Goal: Task Accomplishment & Management: Use online tool/utility

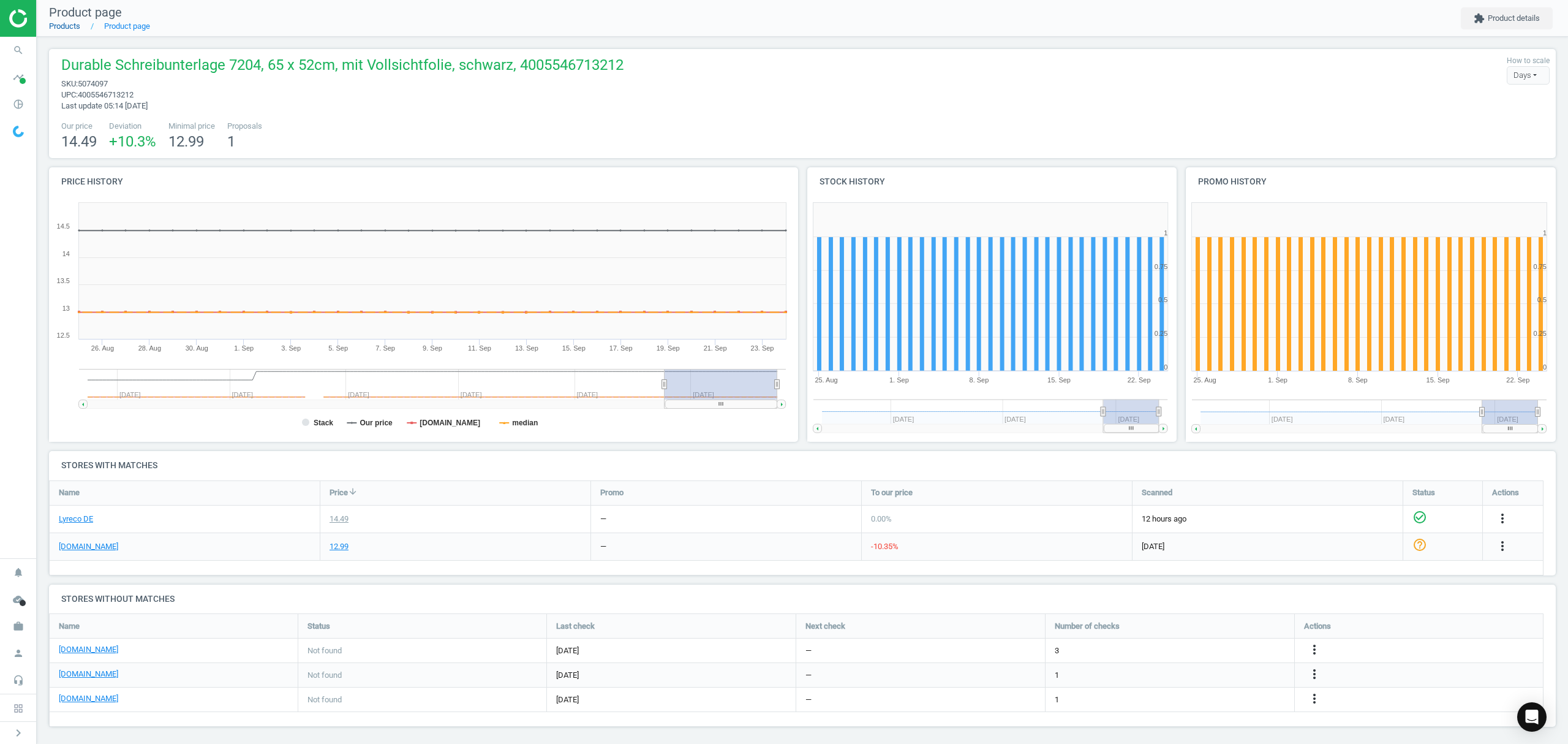
click at [60, 28] on link "Products" at bounding box center [64, 26] width 31 height 9
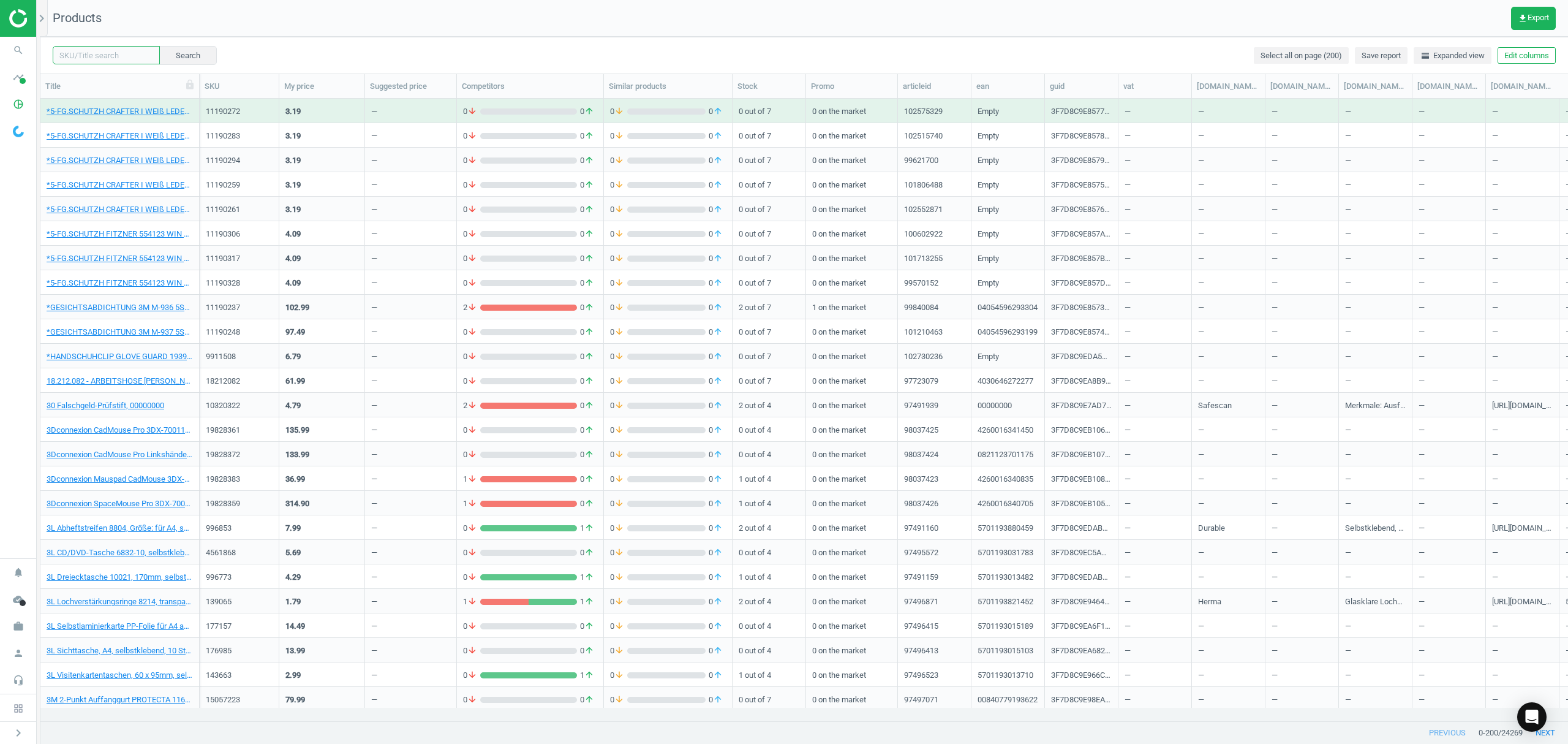
click at [110, 51] on input "text" at bounding box center [106, 55] width 107 height 19
paste input "19745934"
type input "19745934"
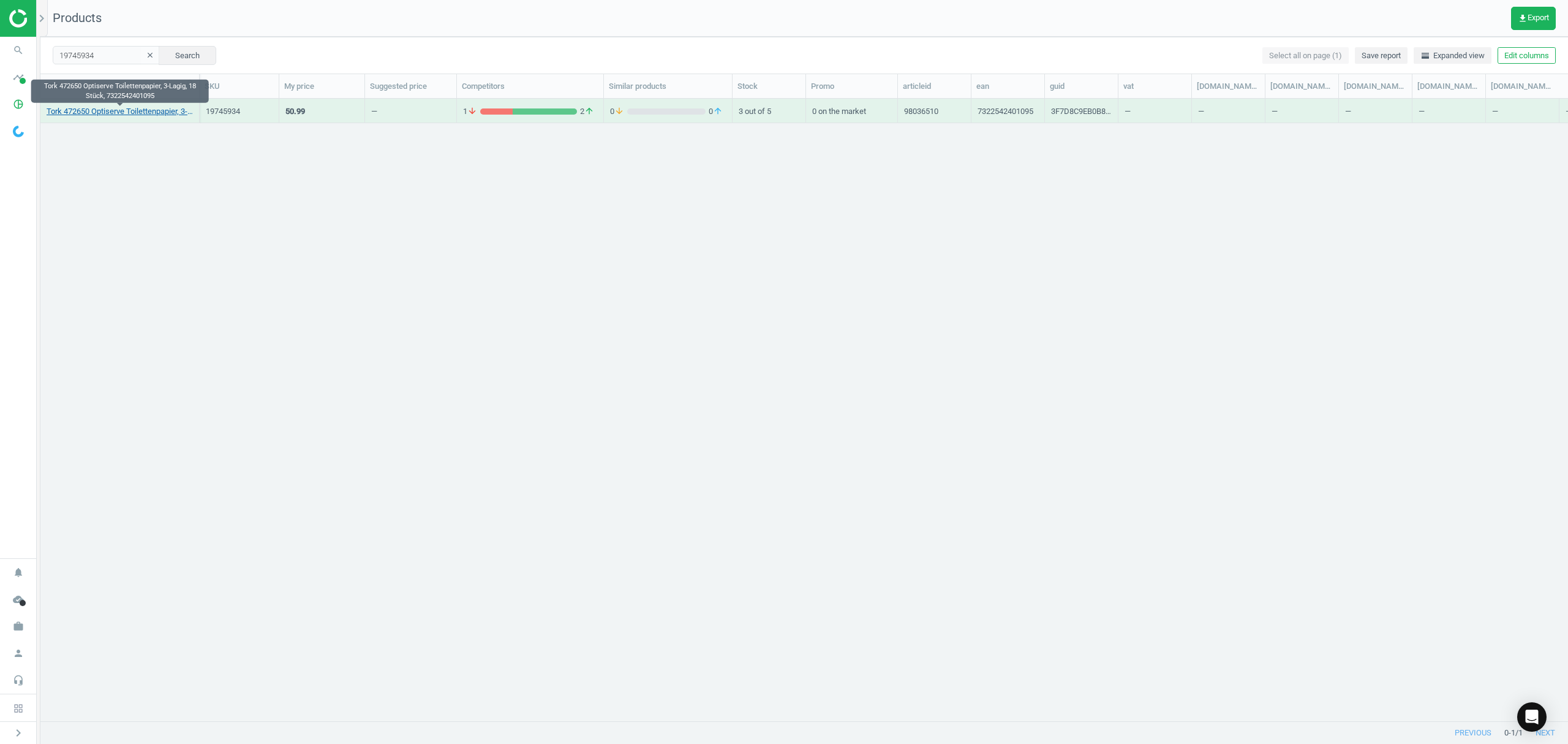
click at [121, 116] on link "Tork 472650 Optiserve Toilettenpapier, 3-Lagig, 18 Stück, 7322542401095" at bounding box center [119, 112] width 146 height 11
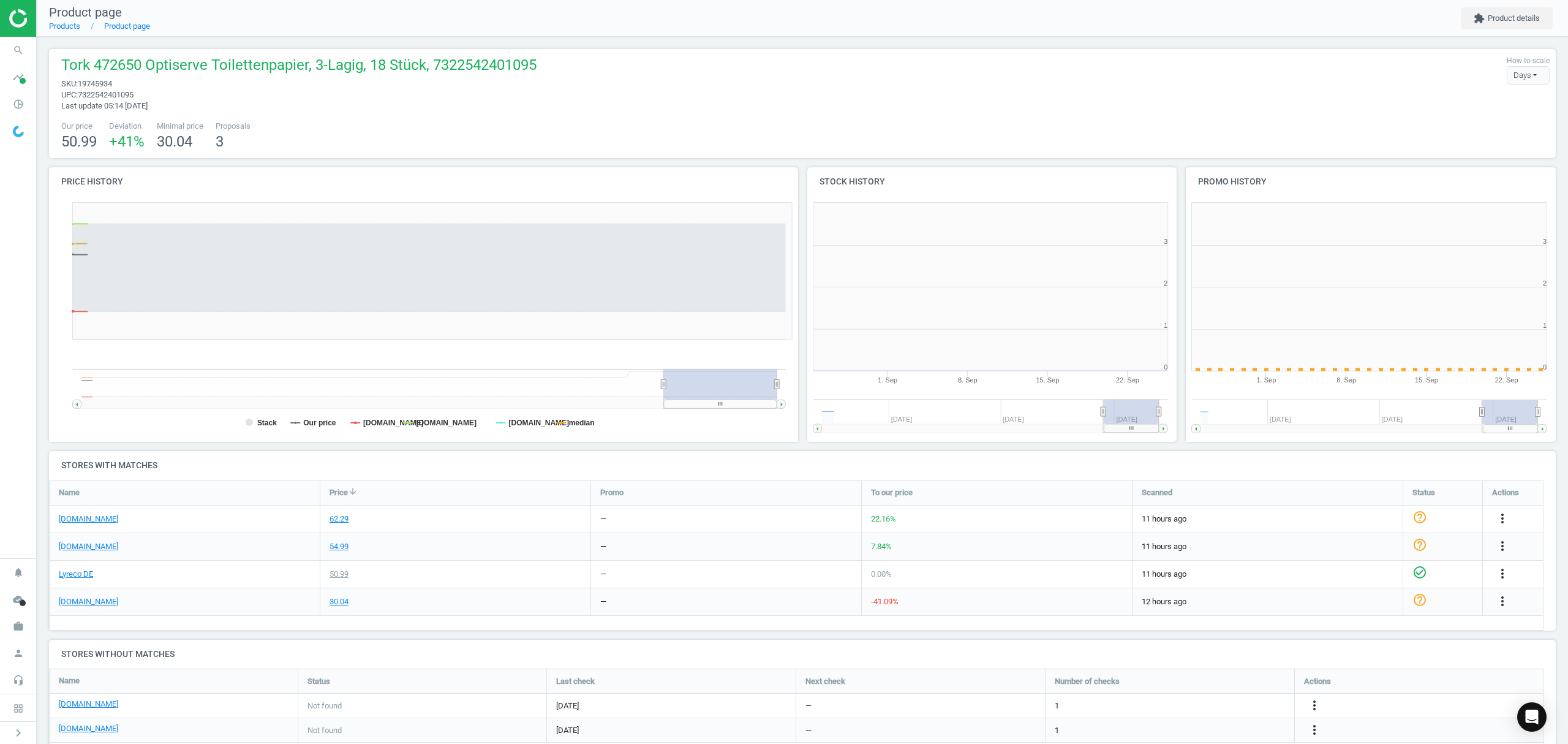
scroll to position [6, 6]
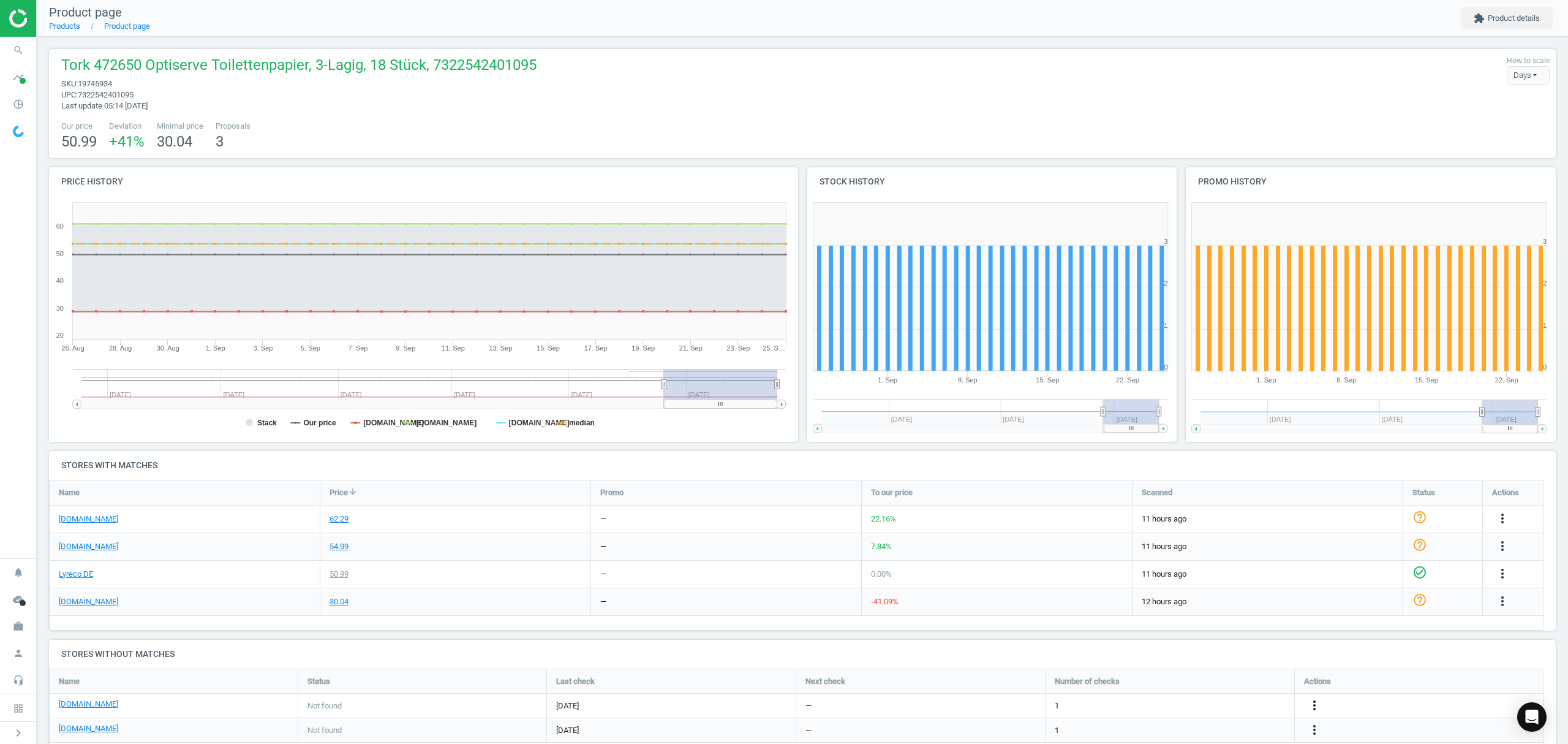
click at [1313, 706] on icon "more_vert" at bounding box center [1314, 705] width 15 height 15
click at [1188, 705] on link "Edit URL/product option" at bounding box center [1218, 706] width 168 height 19
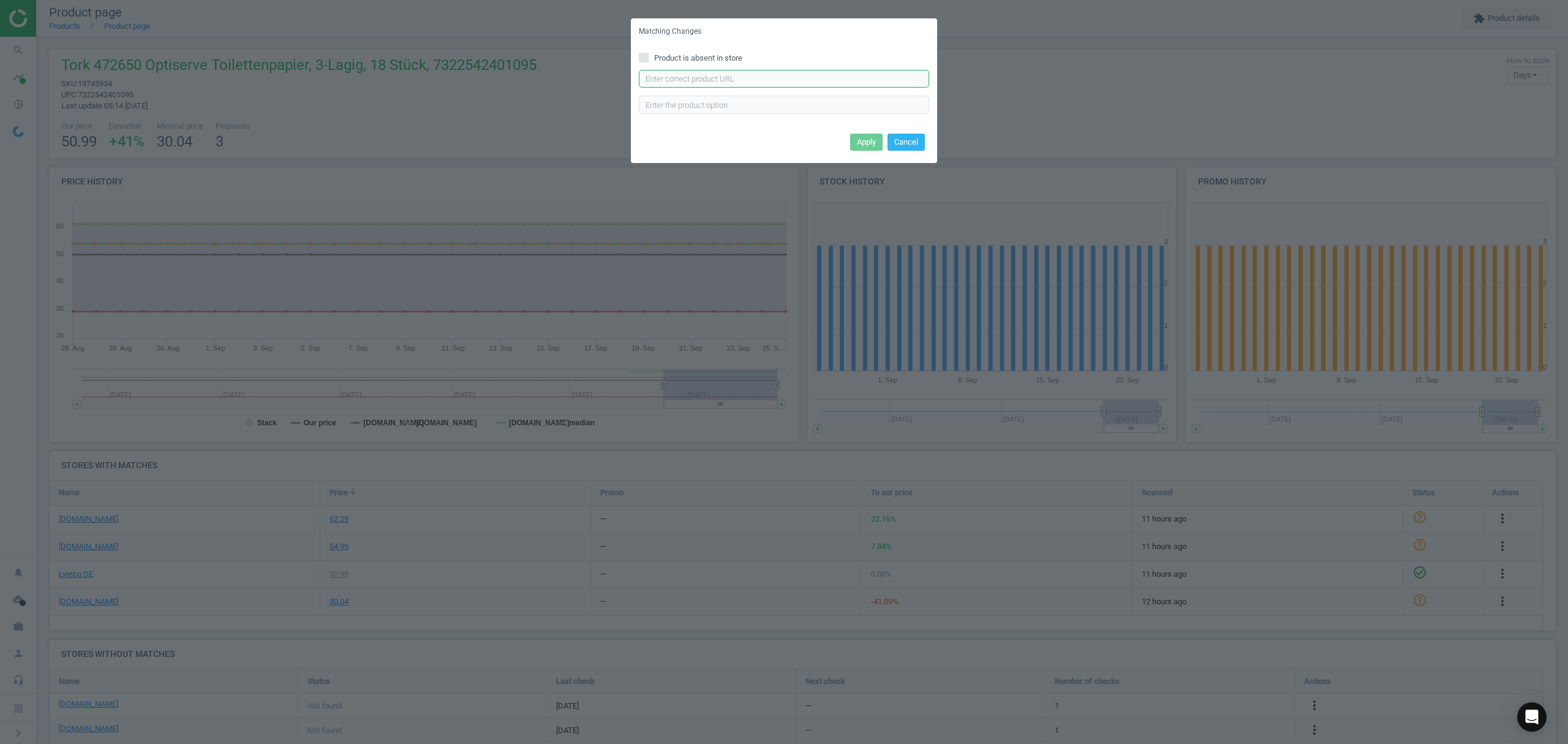
click at [701, 77] on input "text" at bounding box center [784, 79] width 290 height 19
paste input "[URL][DOMAIN_NAME]"
type input "[URL][DOMAIN_NAME]"
click at [867, 134] on button "Apply" at bounding box center [866, 142] width 33 height 17
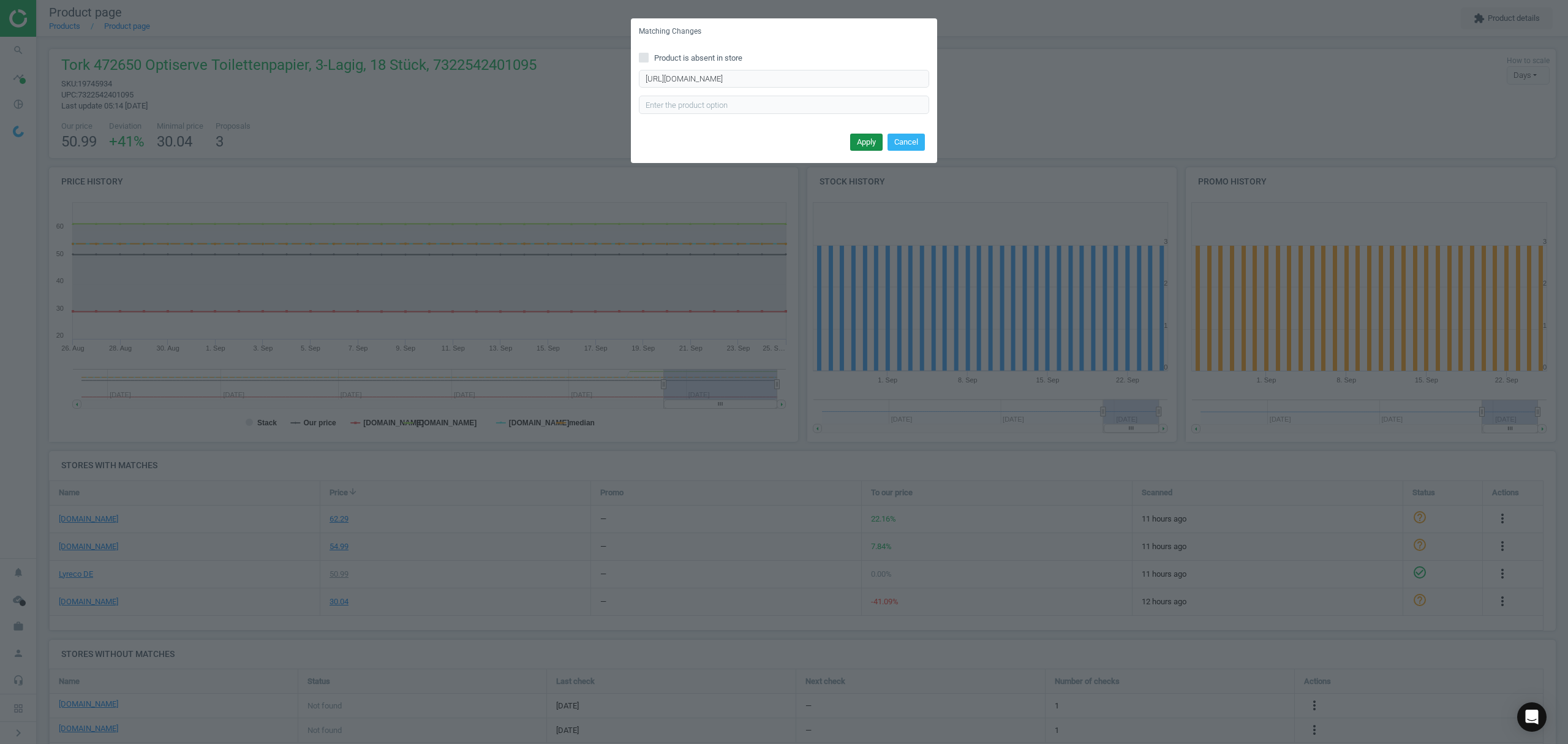
scroll to position [0, 0]
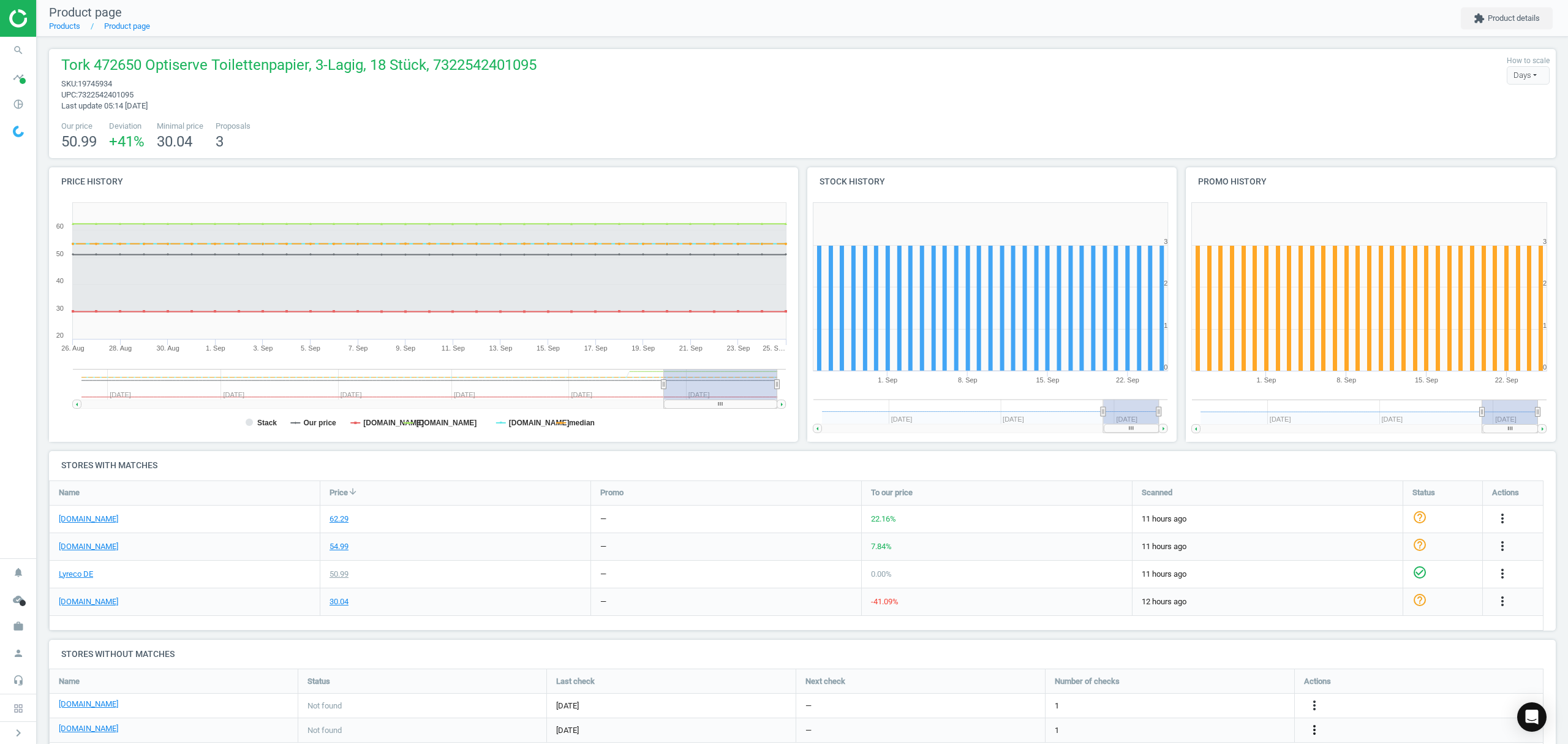
click at [1315, 731] on icon "more_vert" at bounding box center [1314, 729] width 15 height 15
click at [1209, 714] on link "Edit URL/product option" at bounding box center [1218, 714] width 168 height 19
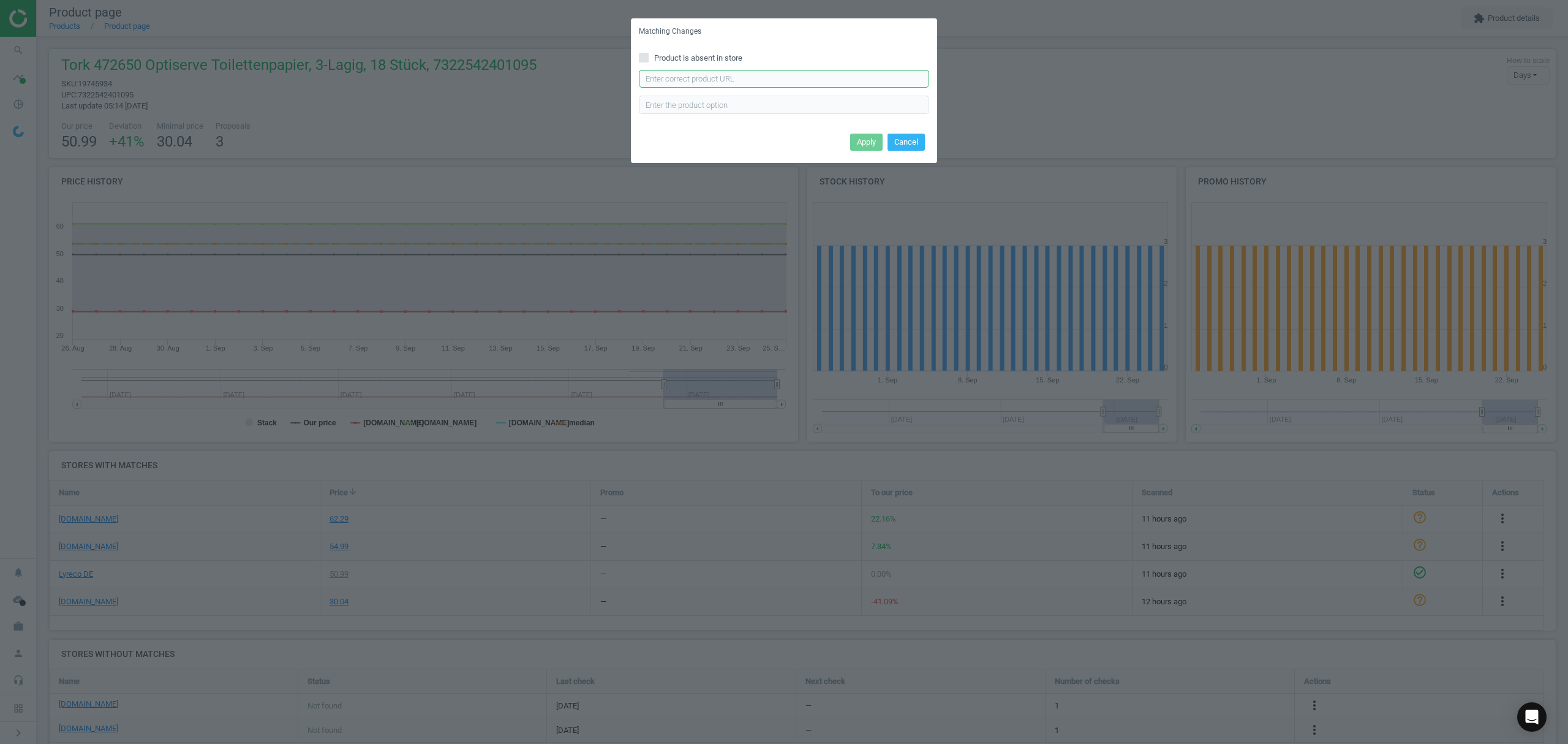
click at [741, 81] on input "text" at bounding box center [784, 79] width 290 height 19
paste input "[URL][DOMAIN_NAME]"
type input "[URL][DOMAIN_NAME]"
click at [863, 140] on button "Apply" at bounding box center [866, 142] width 33 height 17
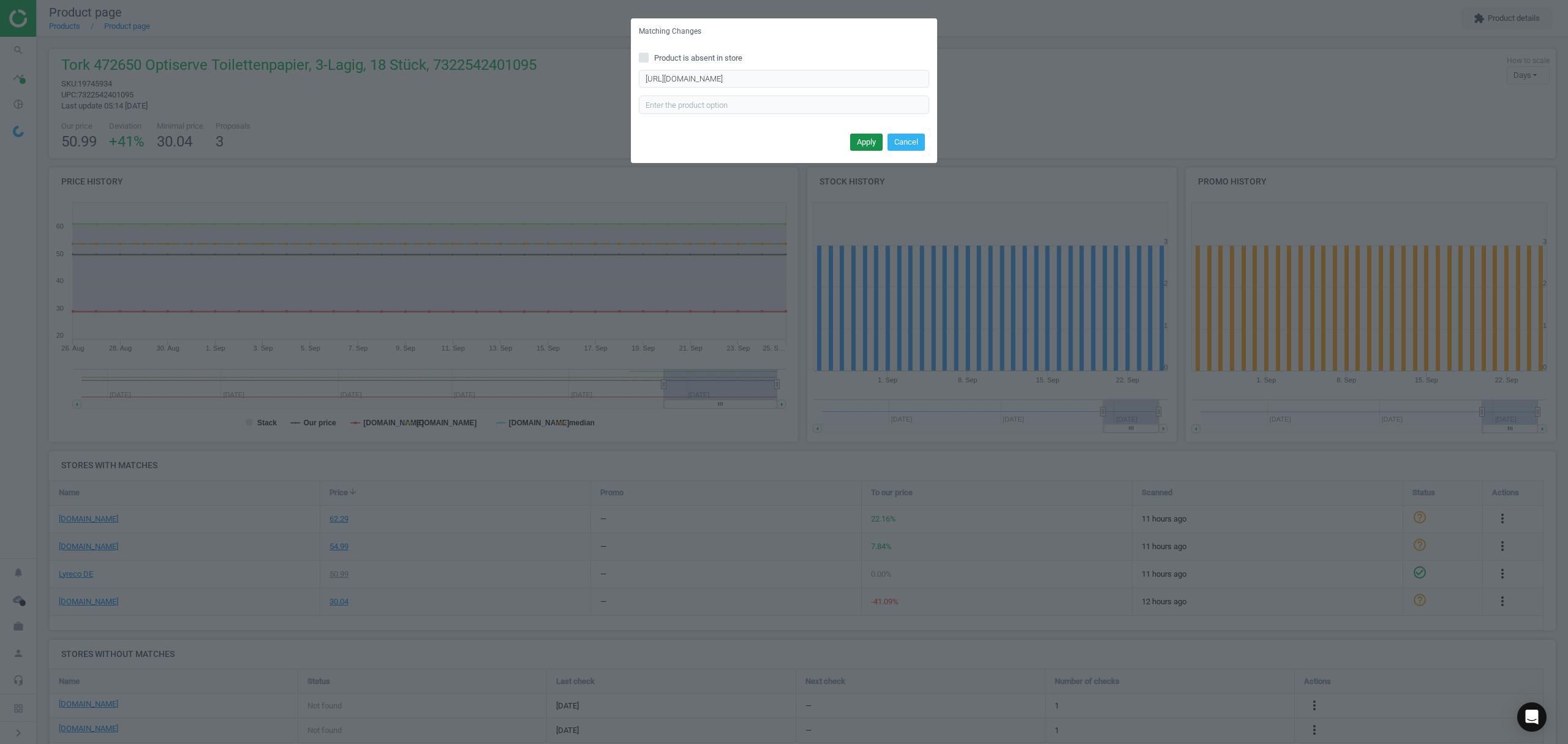
scroll to position [0, 0]
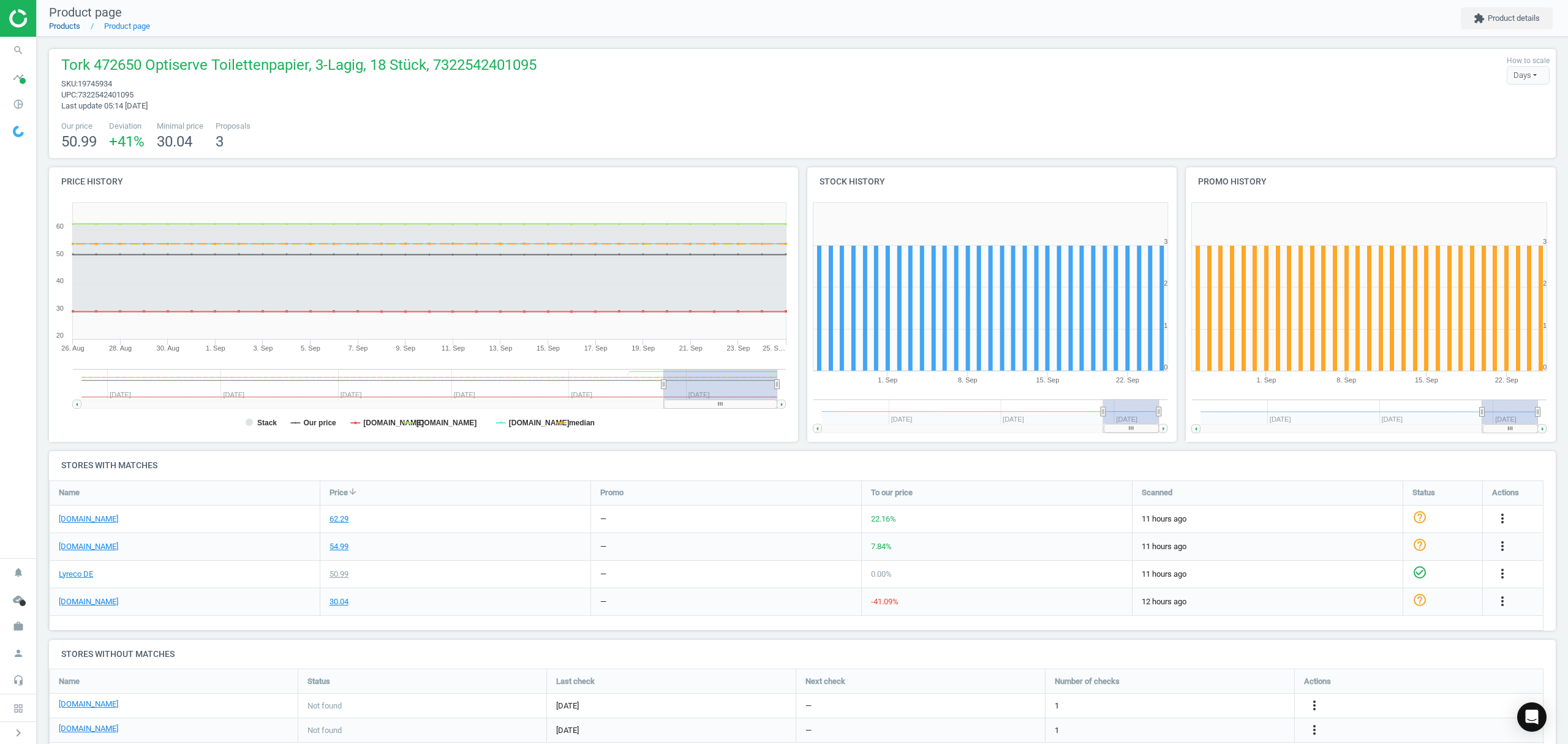
click at [64, 28] on link "Products" at bounding box center [64, 26] width 31 height 9
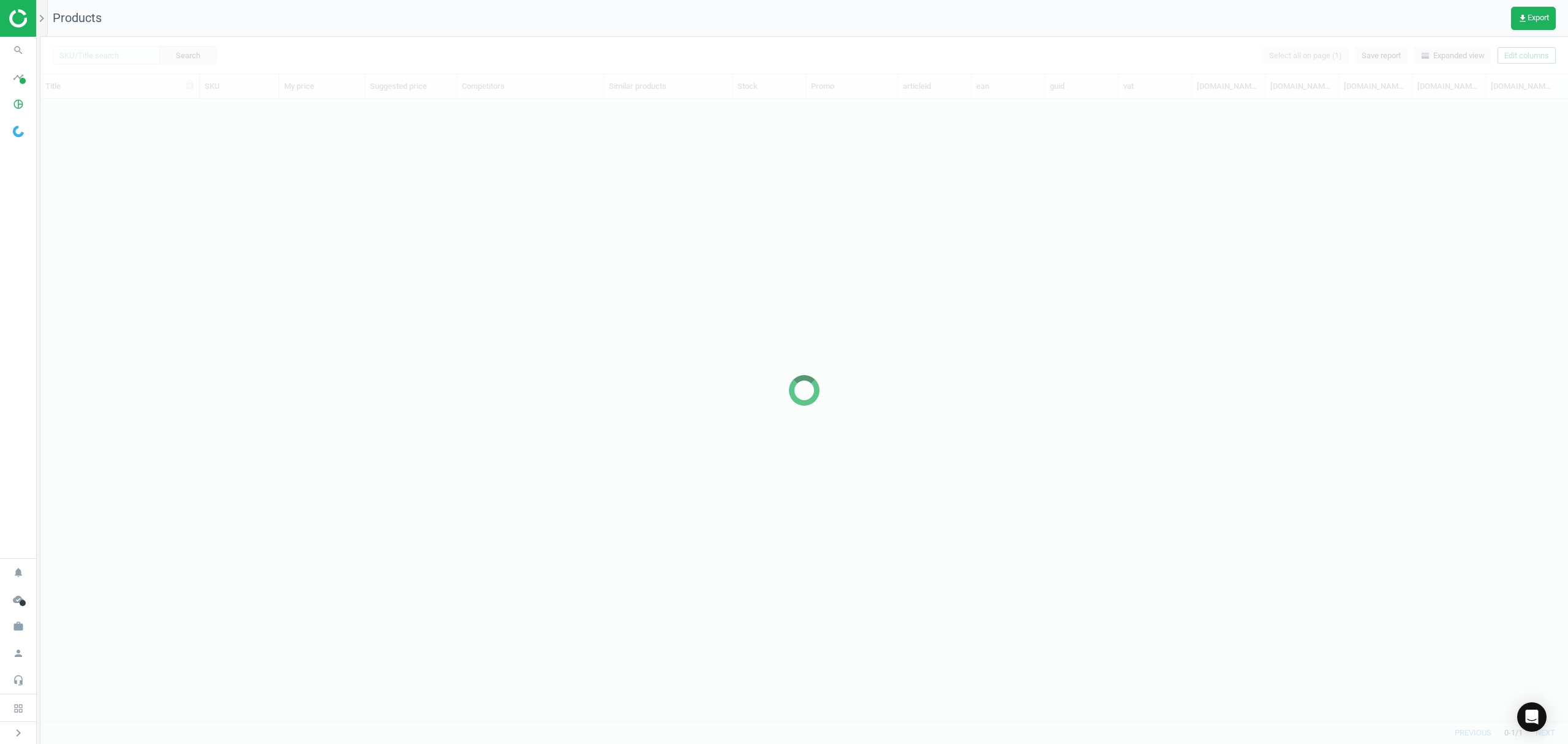
scroll to position [597, 1515]
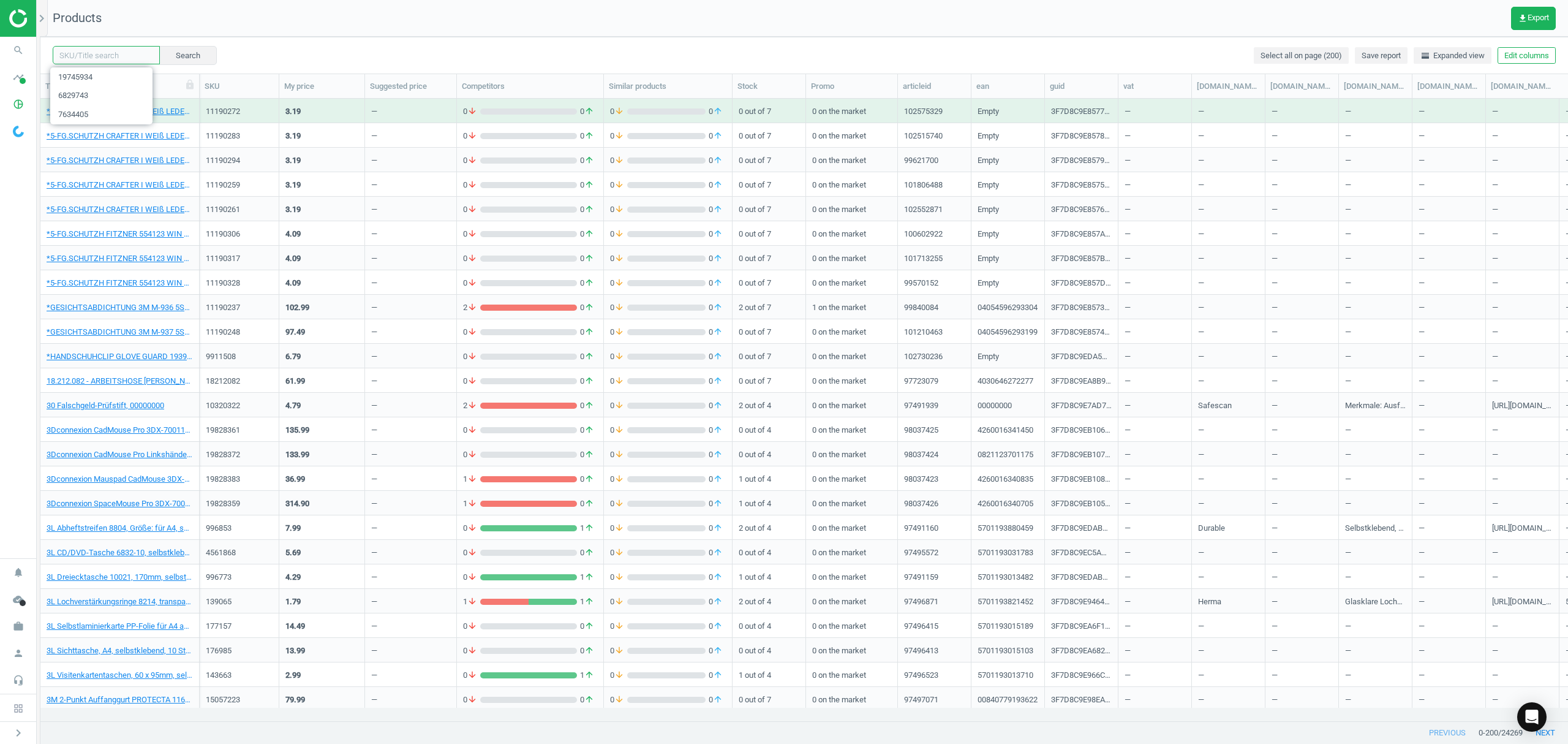
click at [116, 53] on input "text" at bounding box center [106, 55] width 107 height 19
paste input "9351456"
type input "9351456"
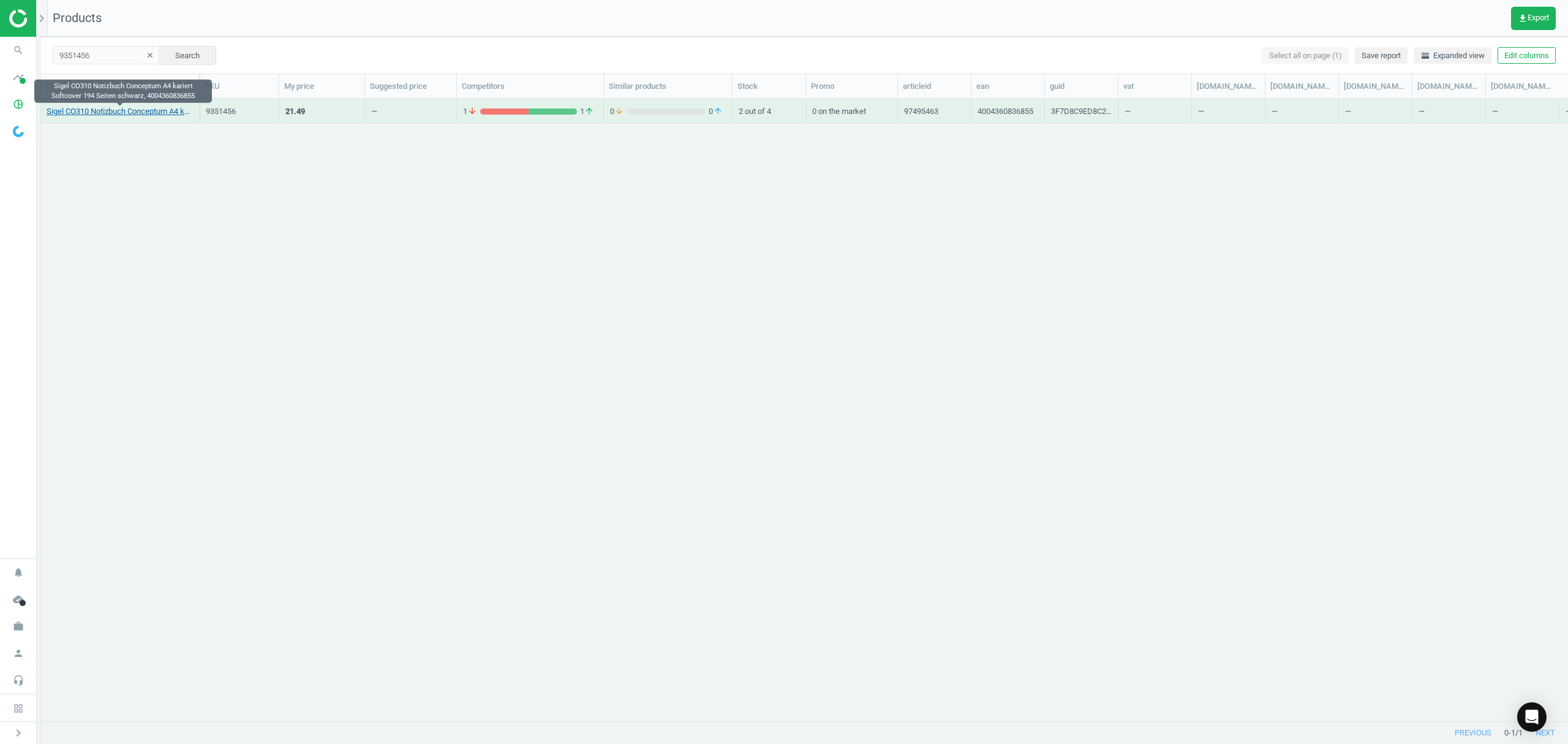
click at [136, 109] on link "Sigel CO310 Notizbuch Conceptum A4 kariert Softcover 194 Seiten schwarz, 400436…" at bounding box center [119, 112] width 146 height 11
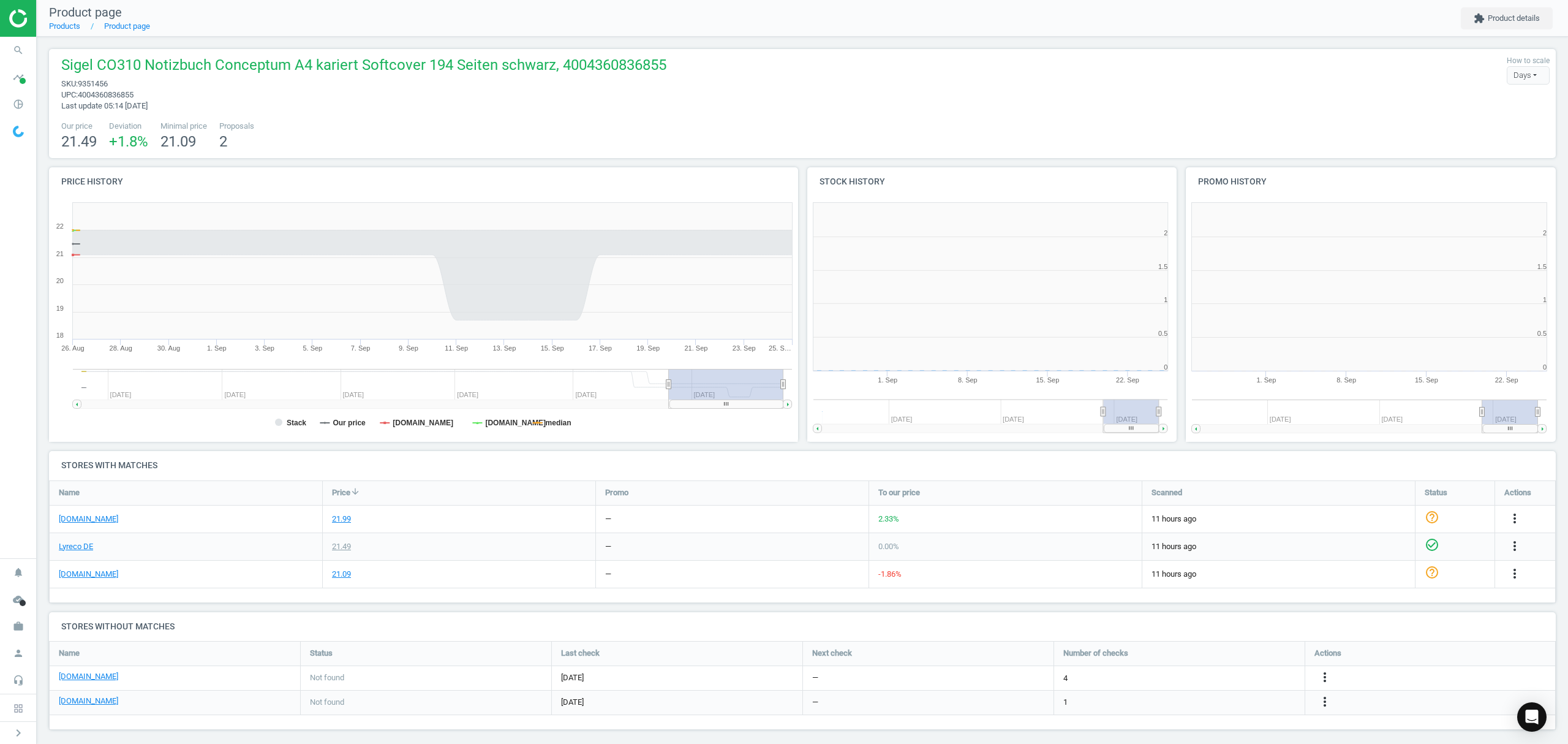
scroll to position [270, 392]
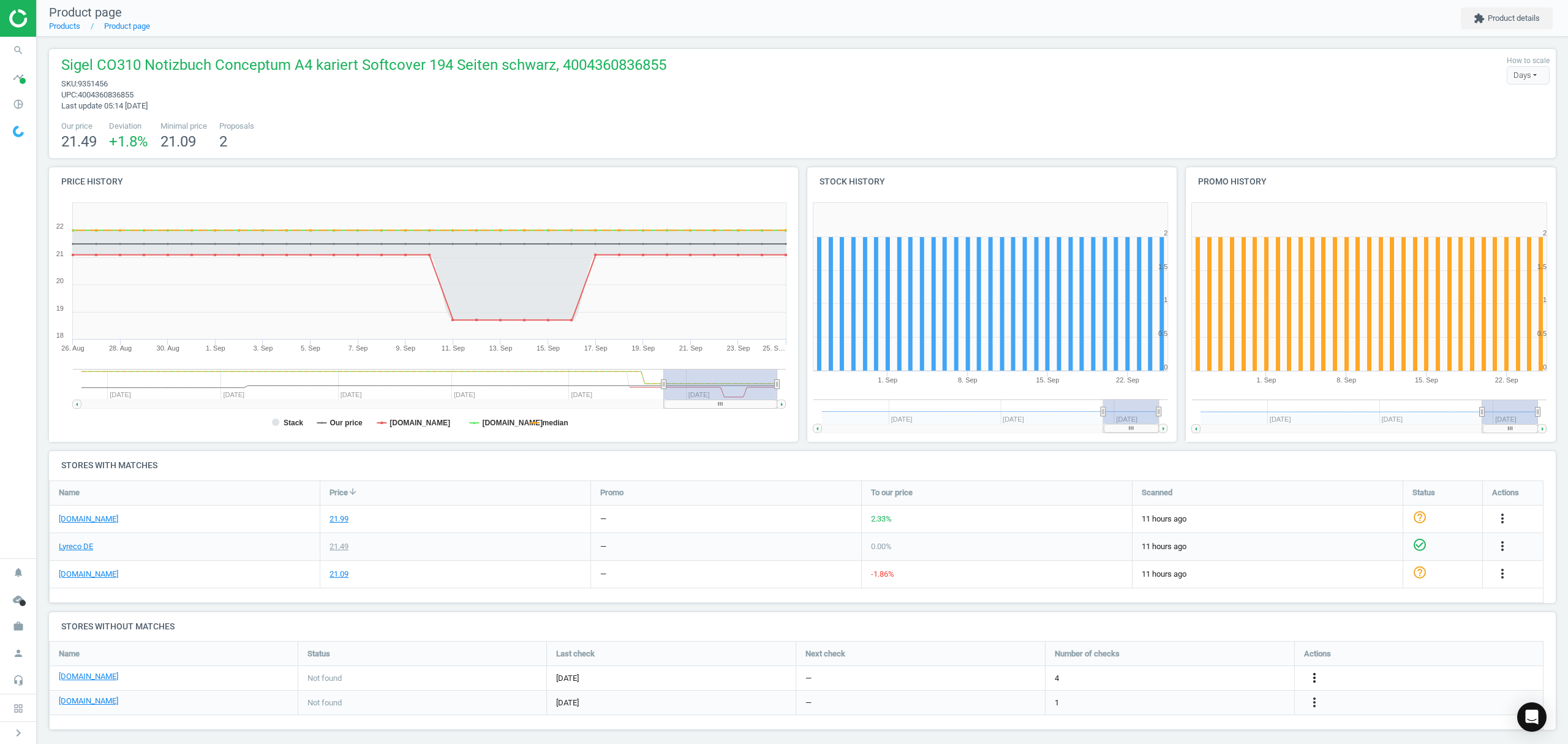
click at [1312, 677] on icon "more_vert" at bounding box center [1314, 677] width 15 height 15
click at [1207, 675] on link "Edit URL/product option" at bounding box center [1218, 678] width 168 height 19
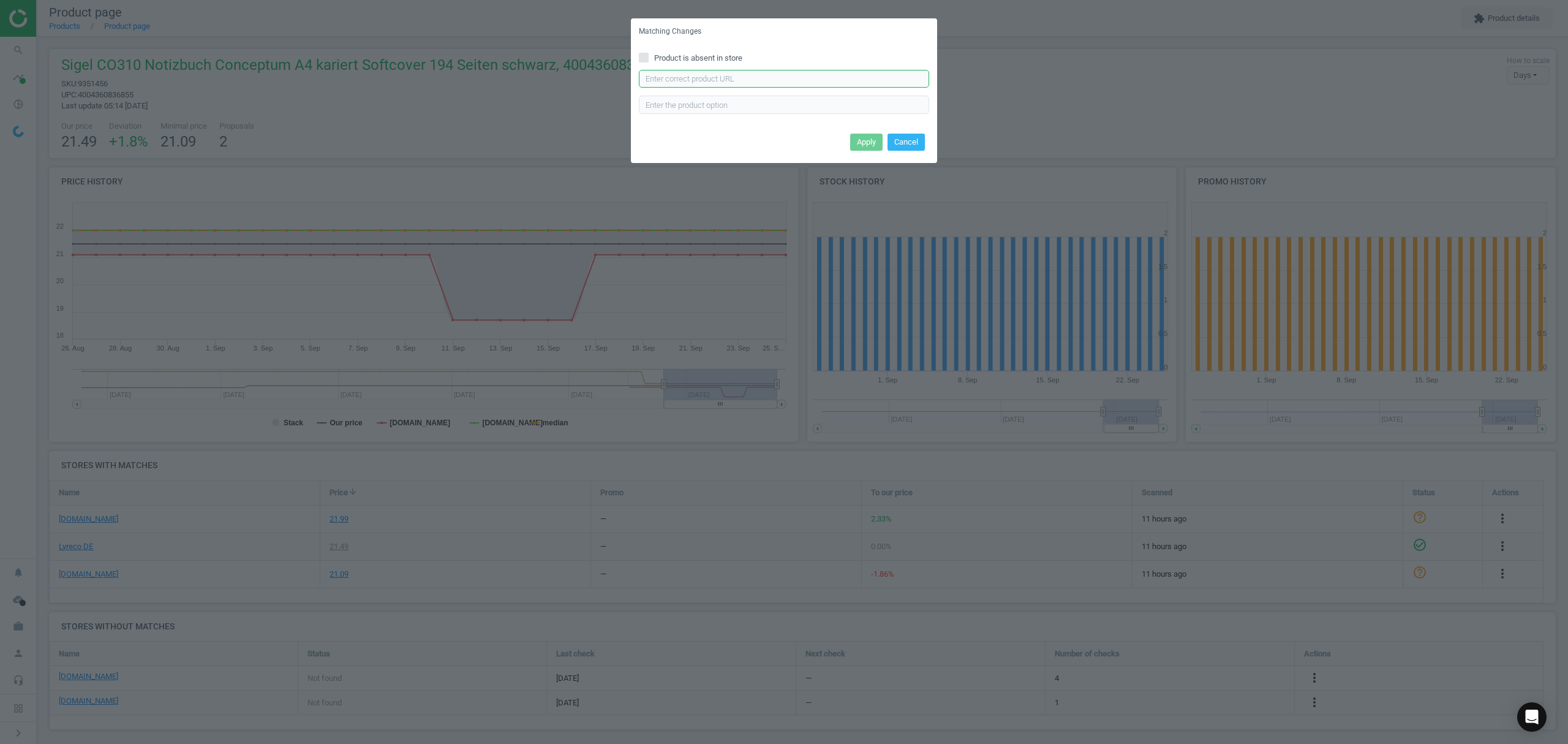
click at [777, 83] on input "text" at bounding box center [784, 79] width 290 height 19
paste input "[URL][DOMAIN_NAME]"
type input "[URL][DOMAIN_NAME]"
click at [861, 142] on button "Apply" at bounding box center [866, 142] width 33 height 17
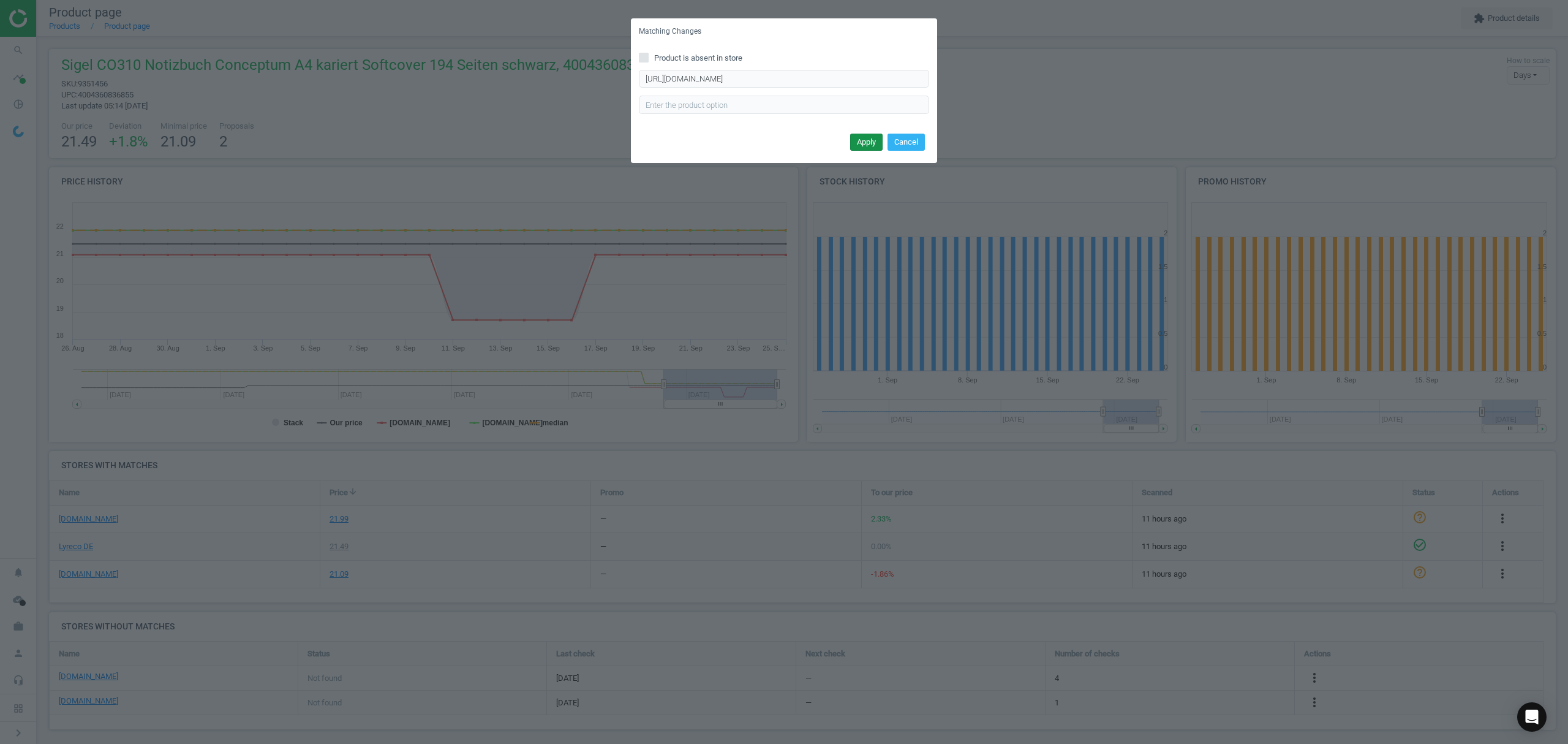
scroll to position [0, 0]
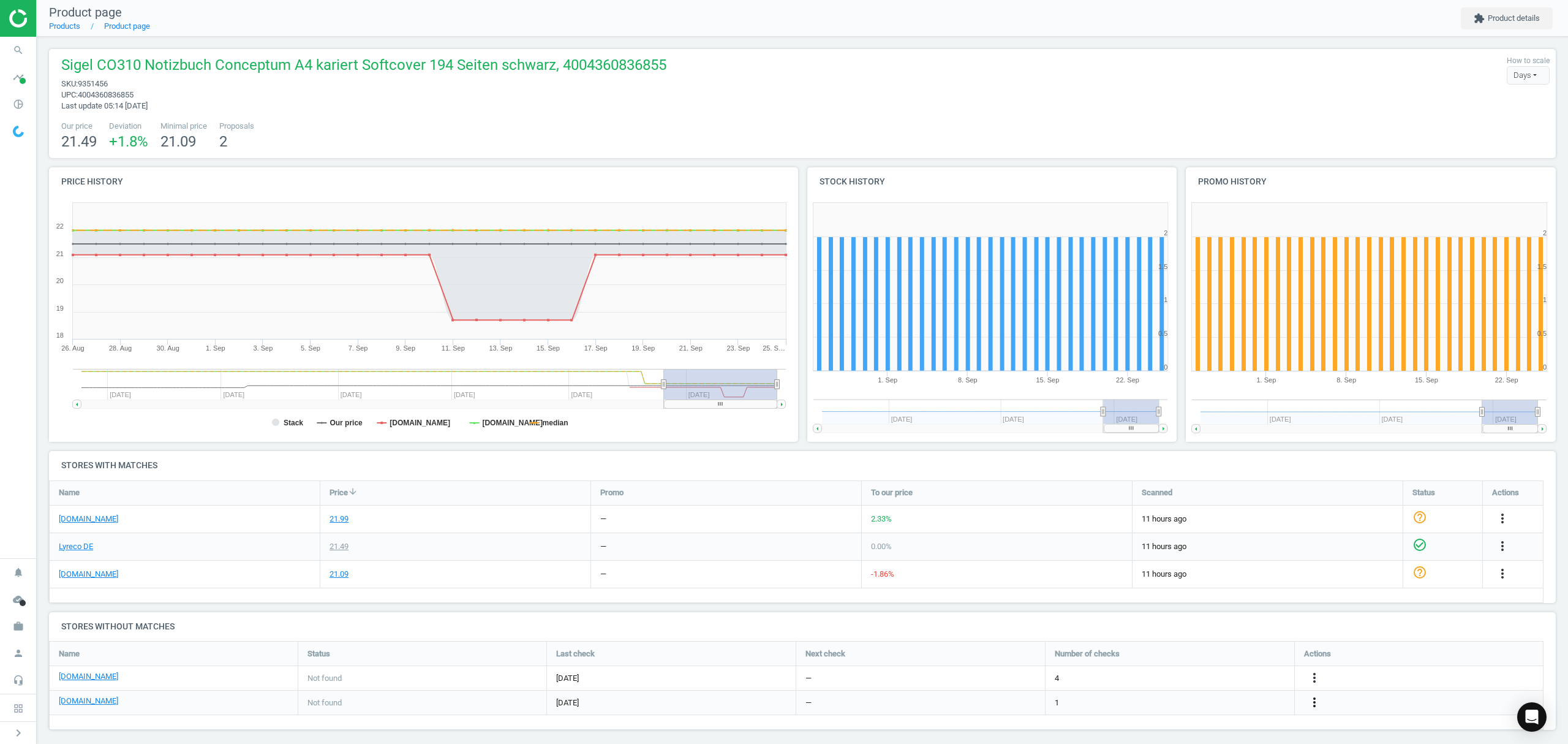
click at [1318, 700] on icon "more_vert" at bounding box center [1314, 702] width 15 height 15
click at [1197, 705] on link "Edit URL/product option" at bounding box center [1218, 702] width 168 height 19
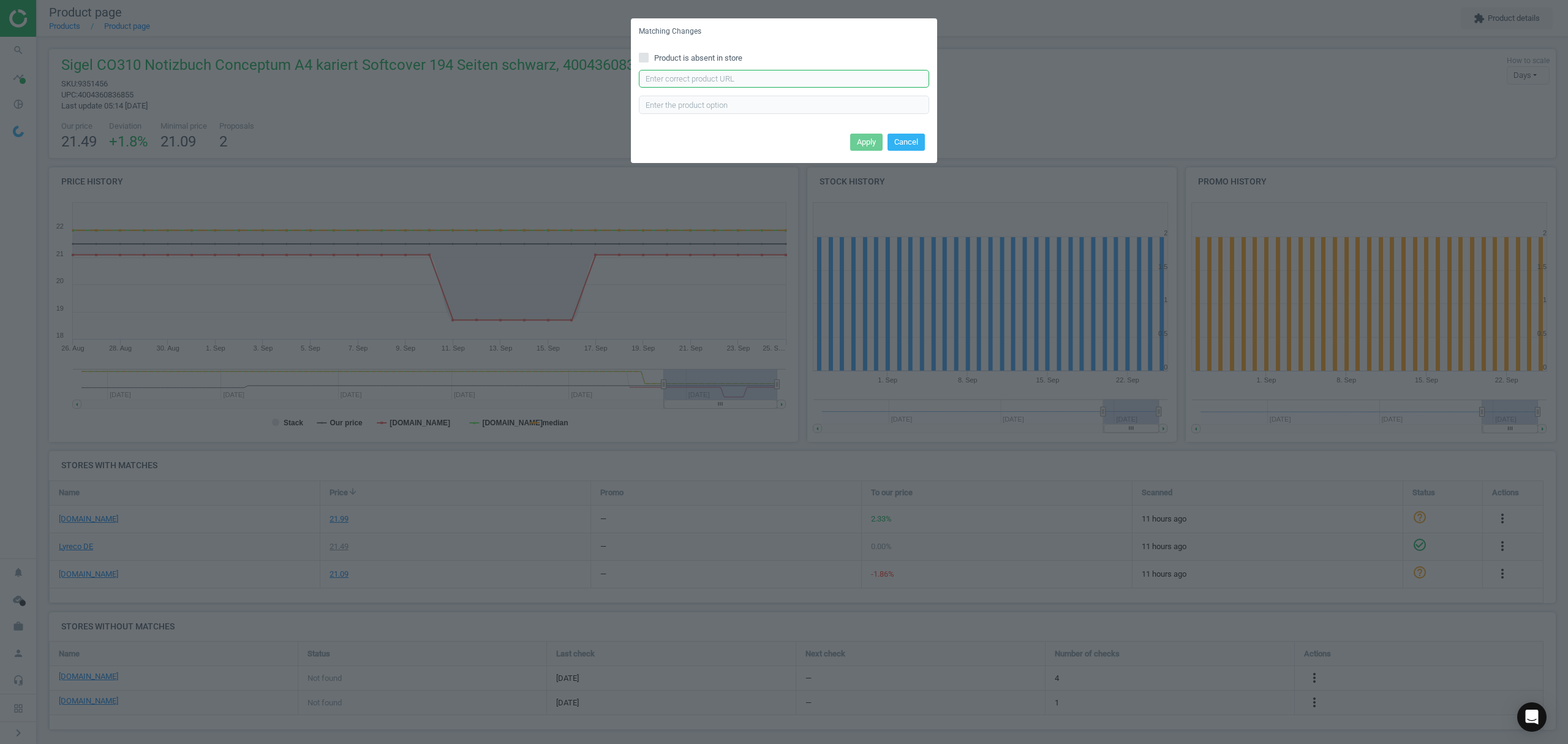
click at [799, 80] on input "text" at bounding box center [784, 79] width 290 height 19
paste input "[URL][DOMAIN_NAME]"
type input "[URL][DOMAIN_NAME]"
click at [704, 104] on input "text" at bounding box center [784, 105] width 290 height 19
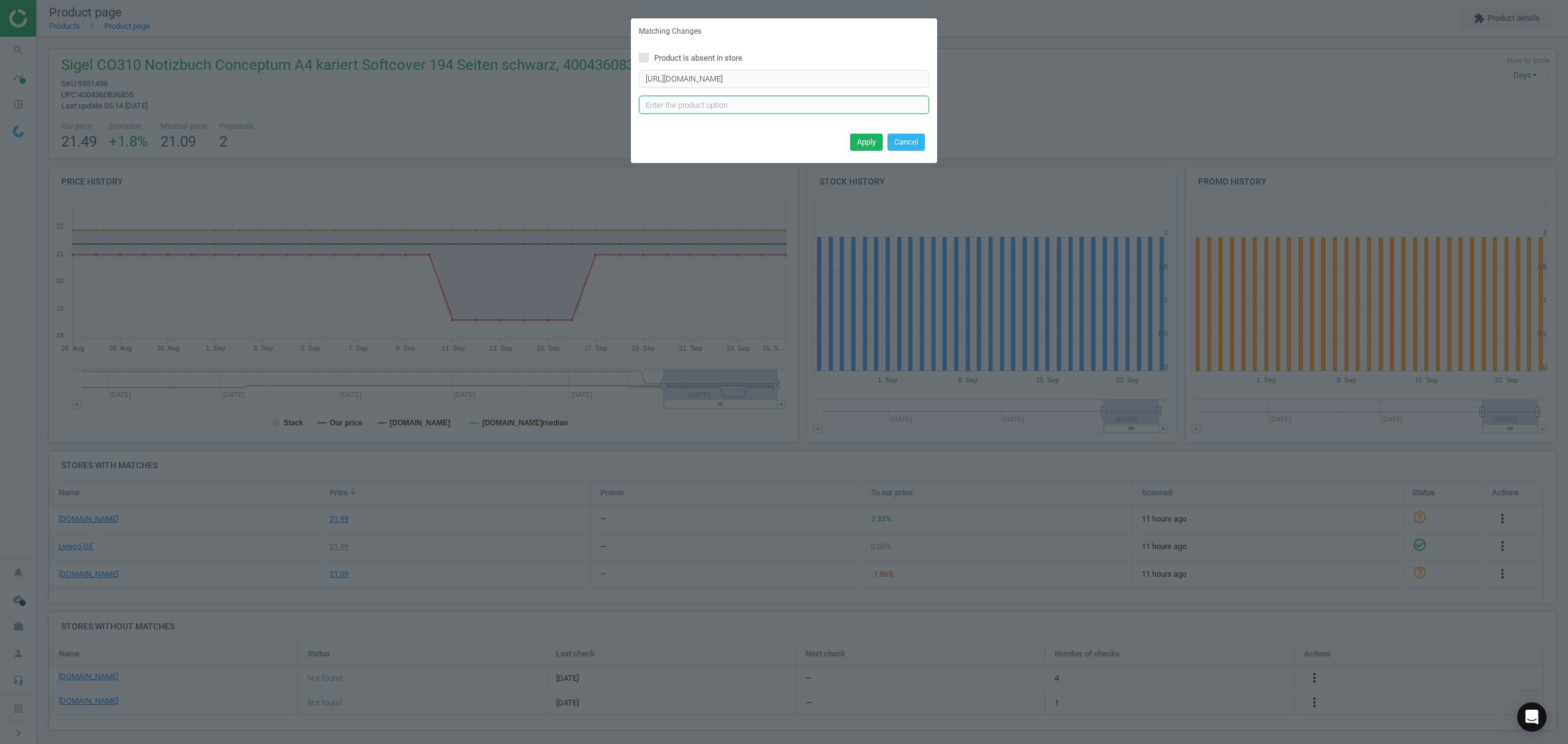
scroll to position [0, 0]
type input "SZ"
click at [853, 139] on button "Apply" at bounding box center [866, 142] width 33 height 17
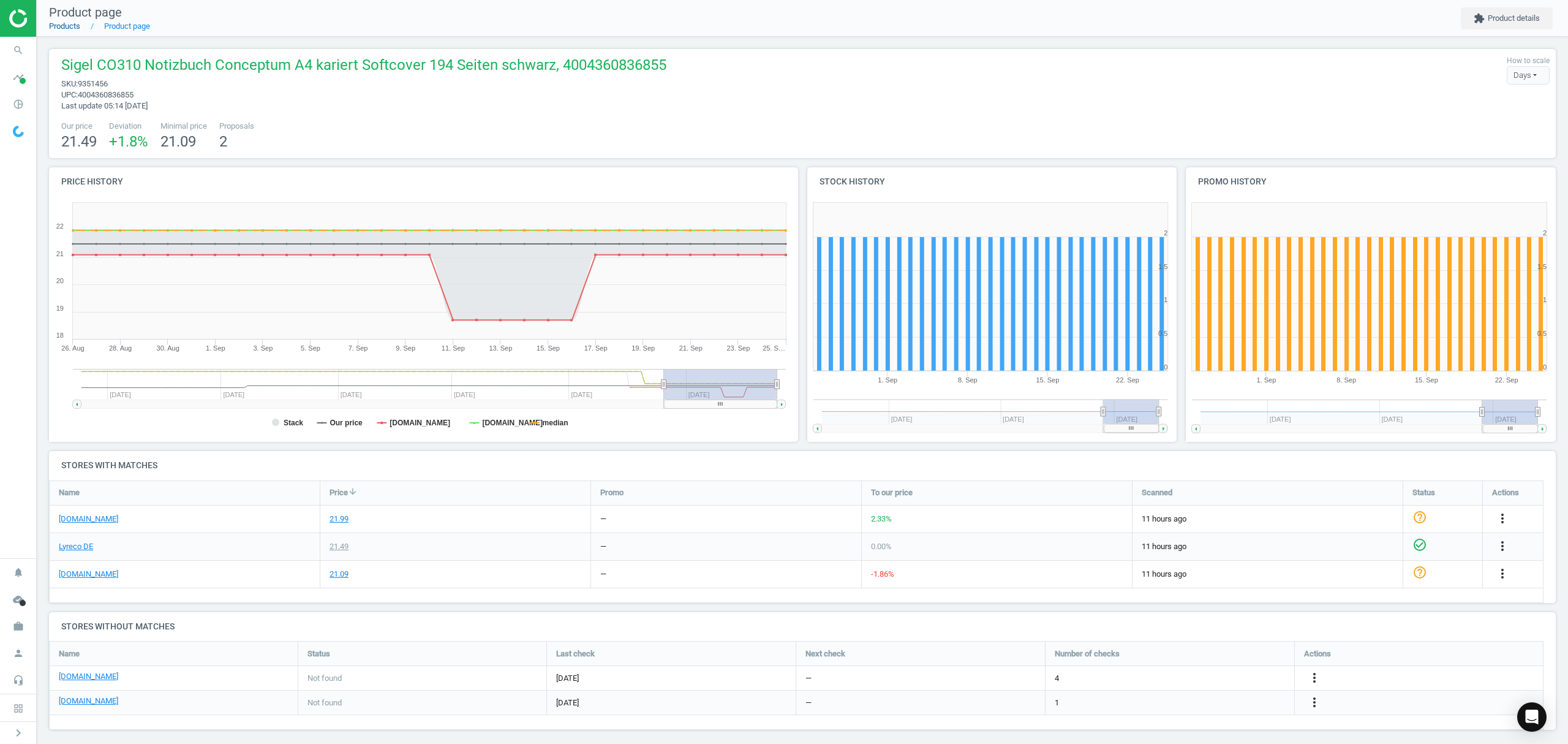
click at [64, 26] on link "Products" at bounding box center [64, 26] width 31 height 9
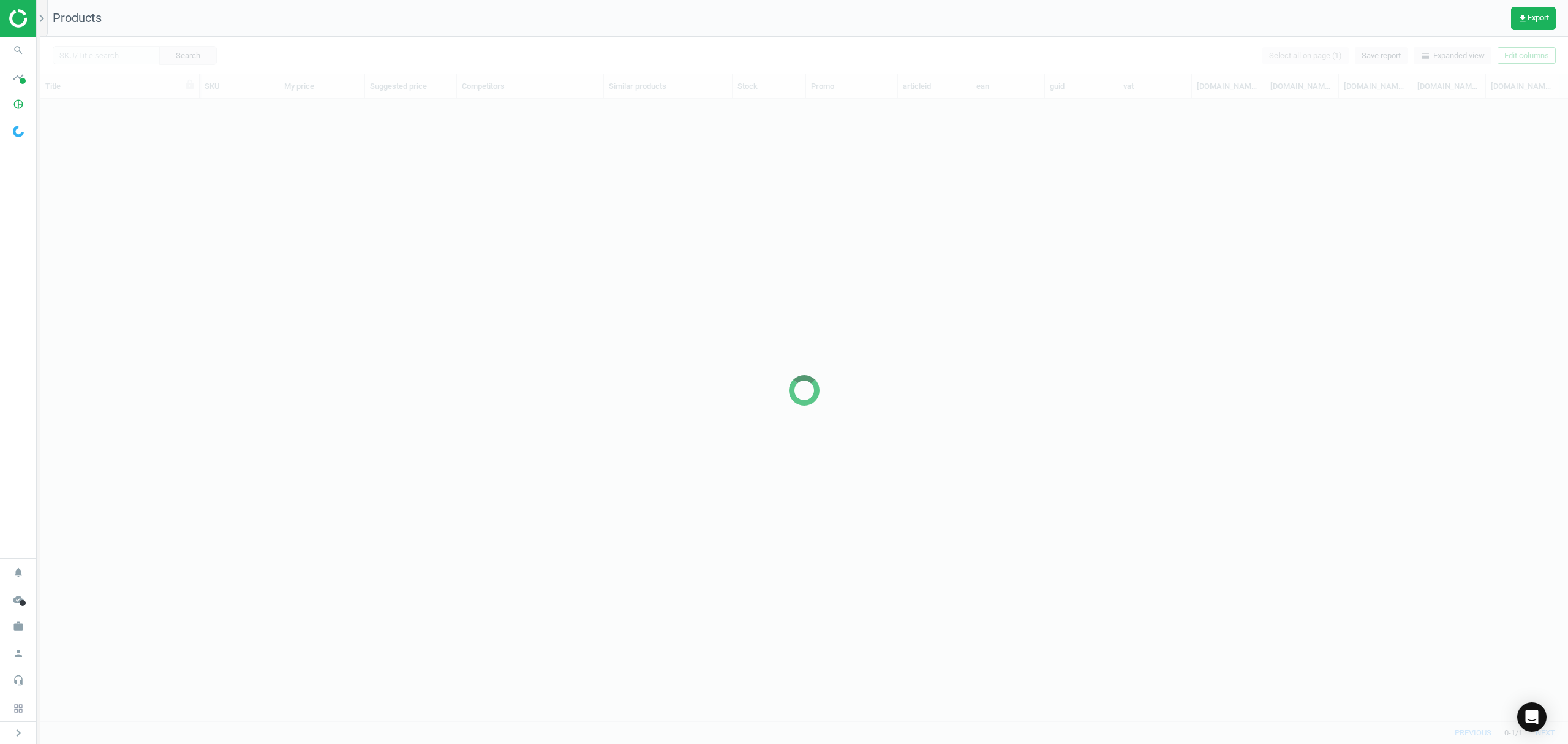
scroll to position [597, 1515]
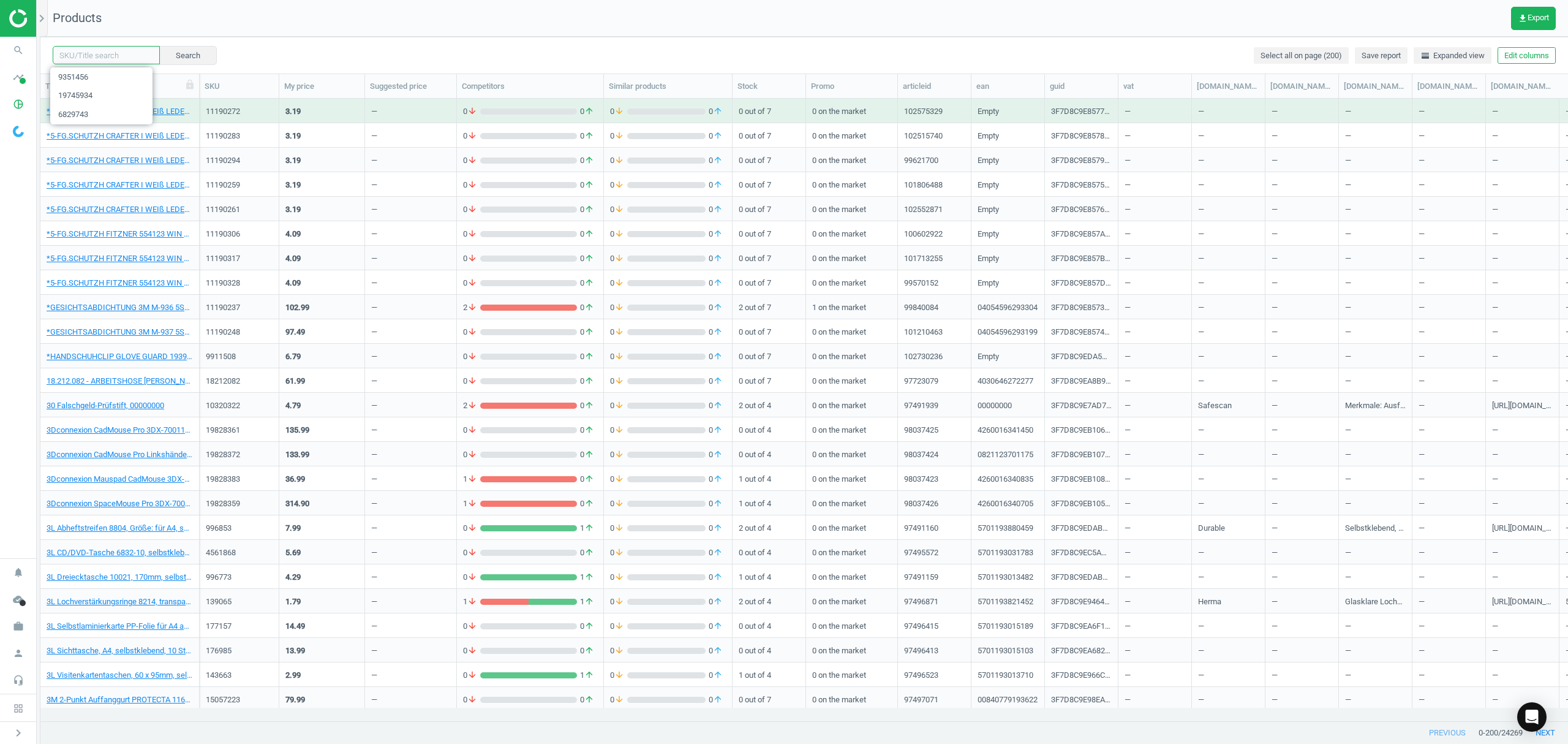
click at [138, 59] on input "text" at bounding box center [106, 55] width 107 height 19
paste input "19938268"
type input "19938268"
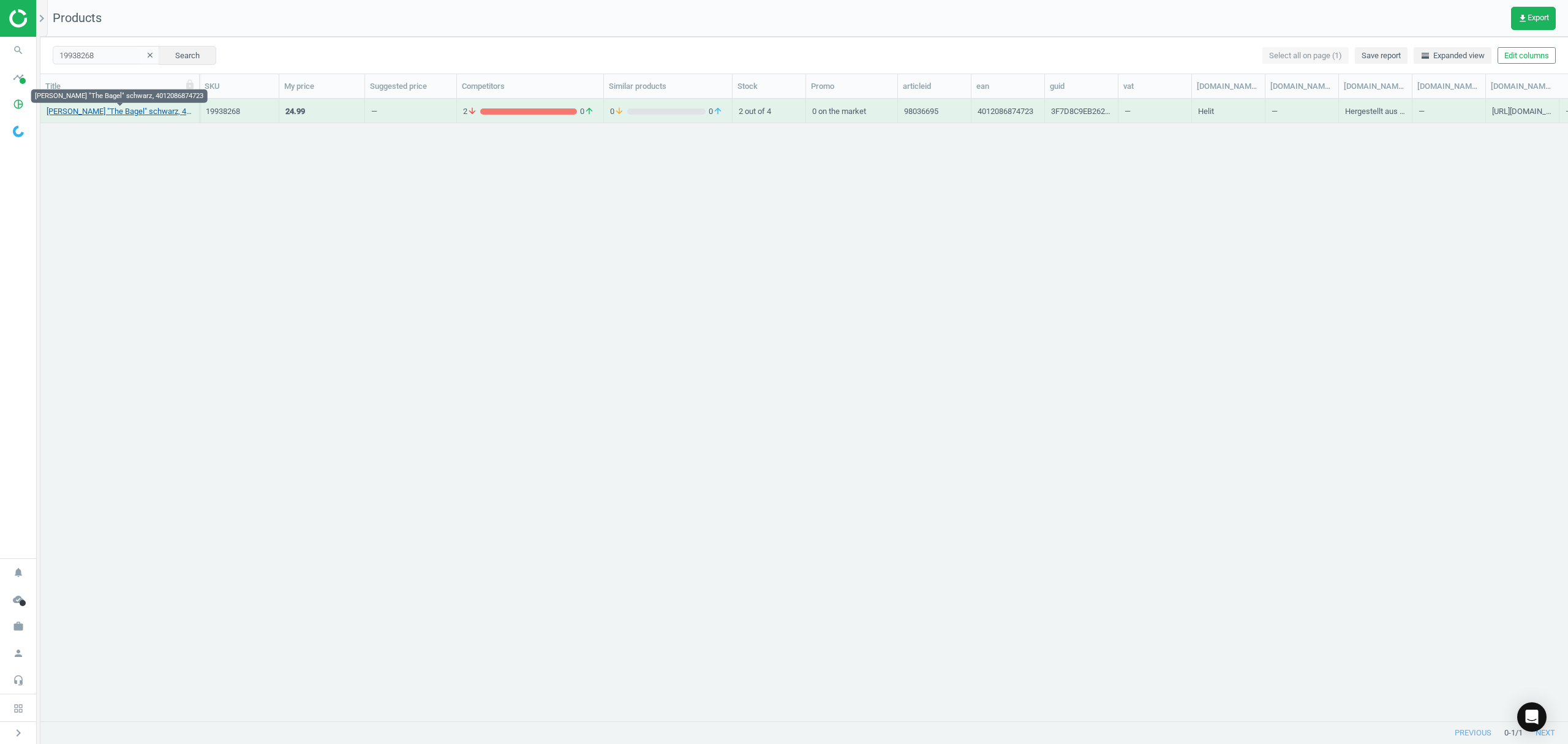
click at [109, 111] on link "[PERSON_NAME] "The Bagel" schwarz, 4012086874723" at bounding box center [119, 112] width 146 height 11
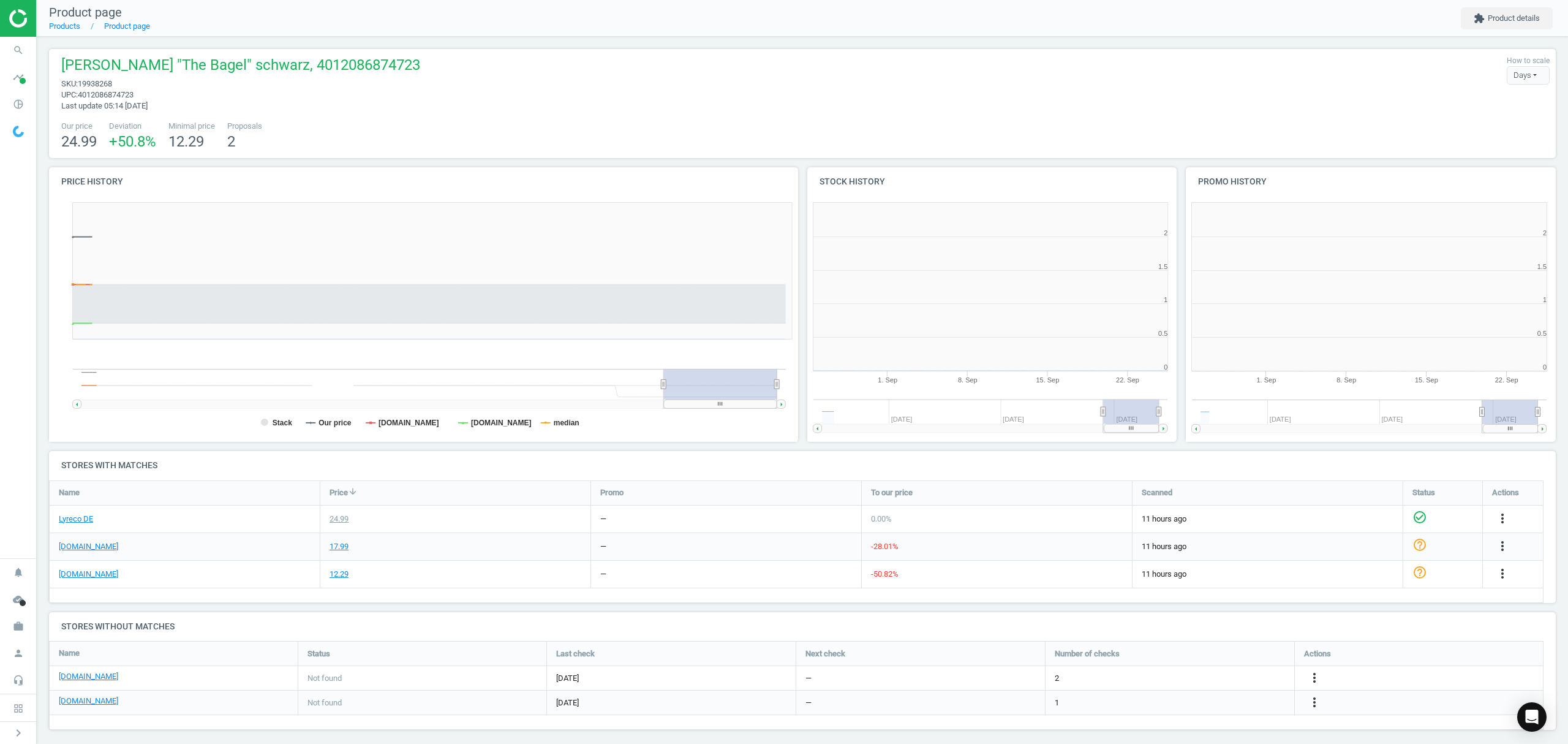
scroll to position [270, 392]
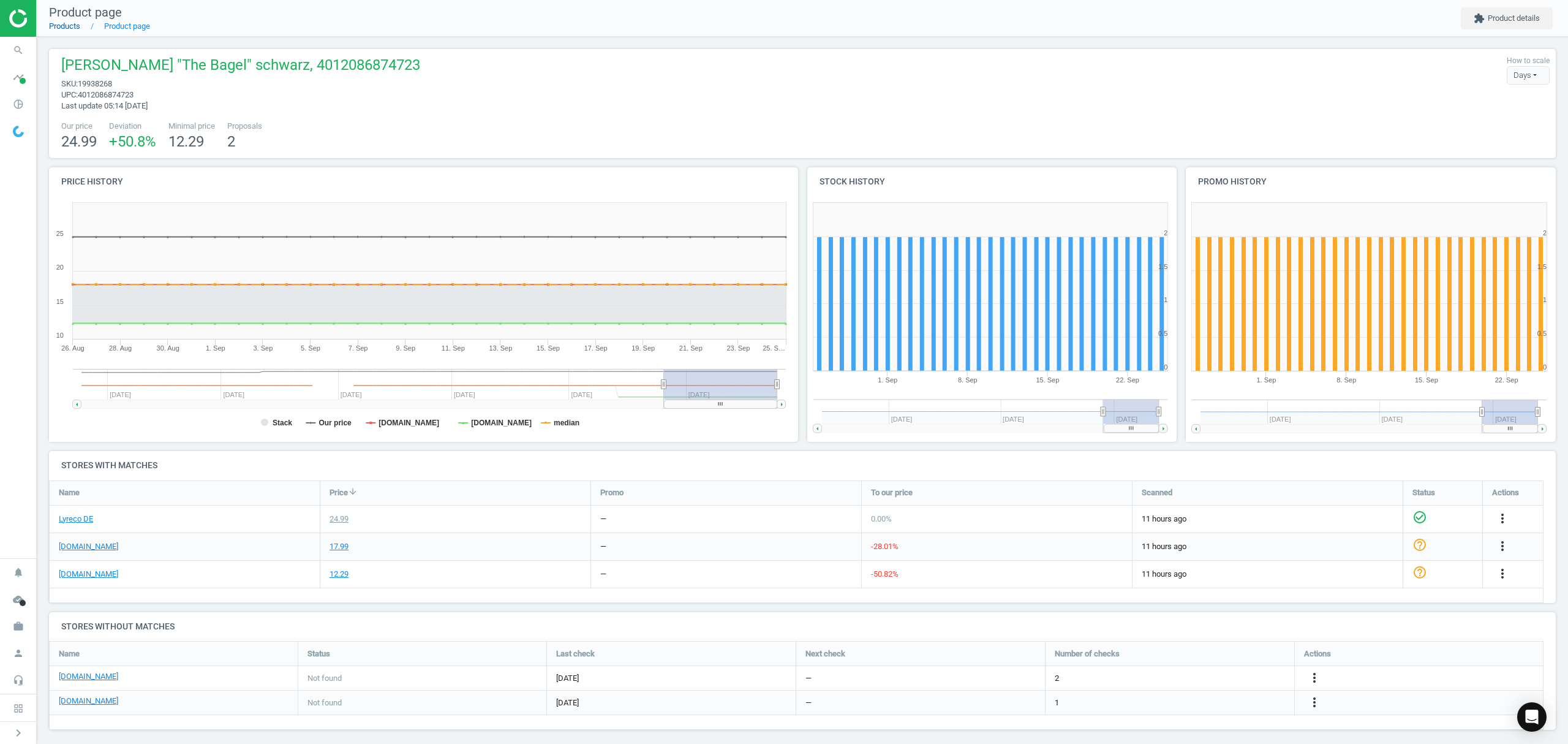
click at [67, 24] on link "Products" at bounding box center [64, 26] width 31 height 9
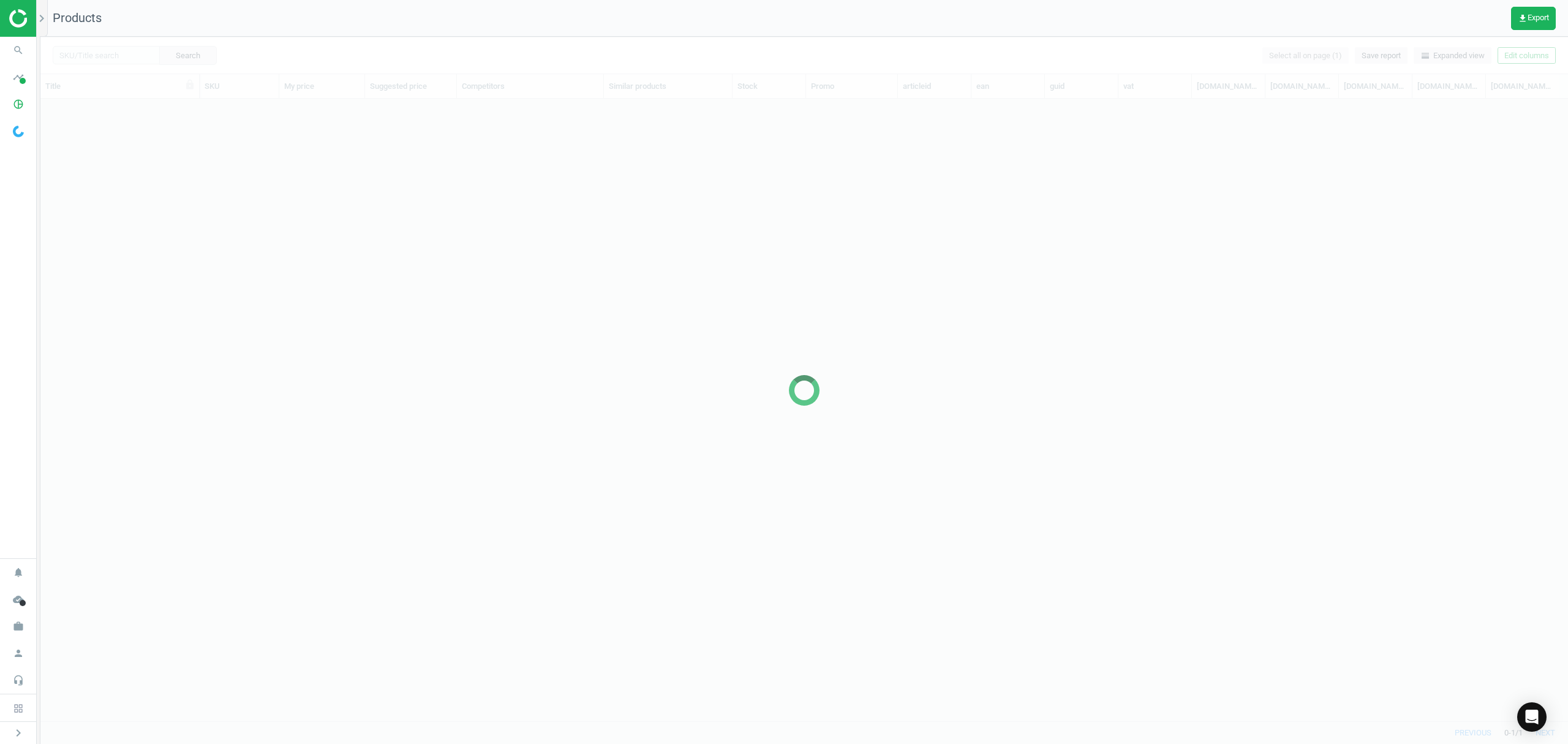
scroll to position [597, 1515]
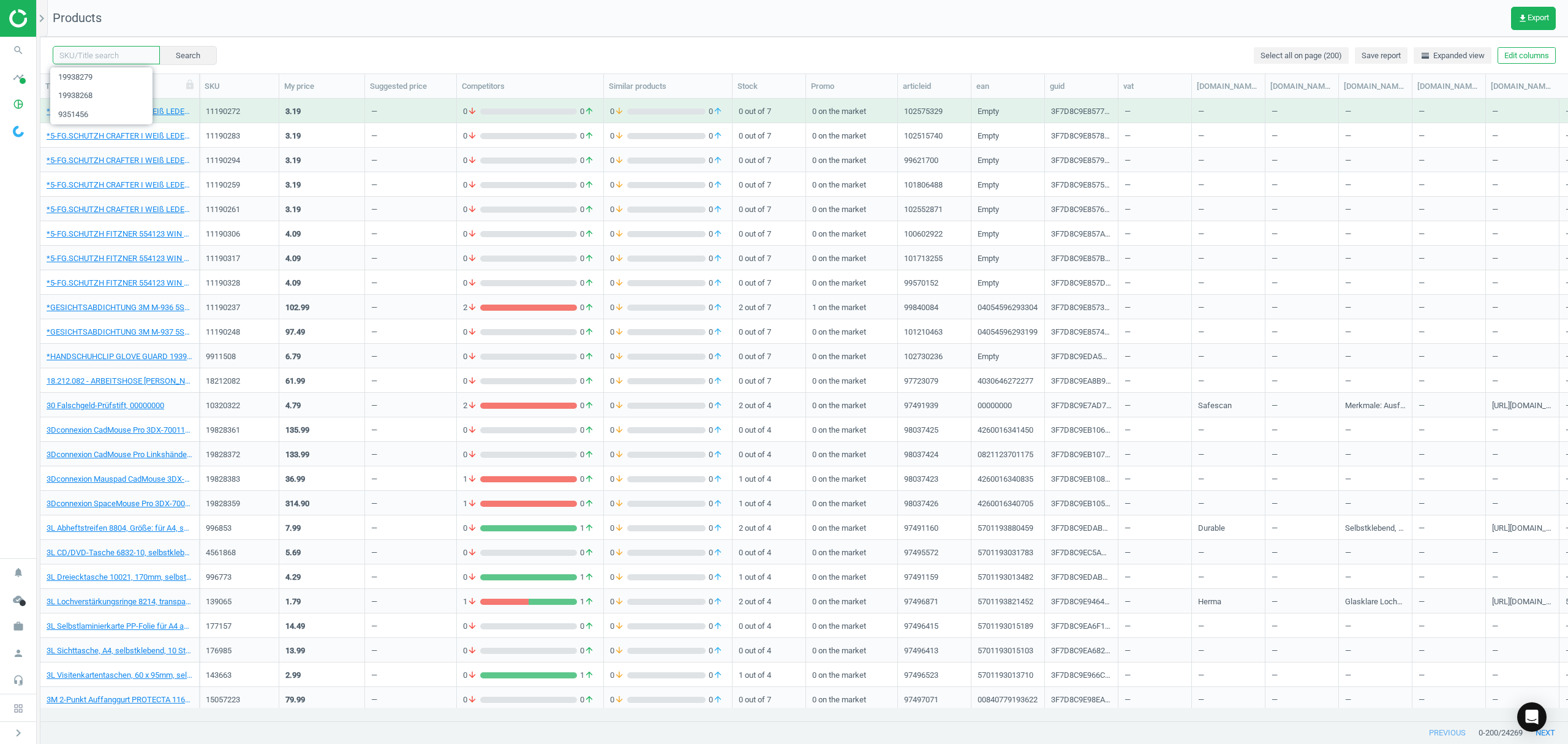
click at [123, 46] on input "text" at bounding box center [106, 55] width 107 height 19
paste input "19938281"
type input "19938281"
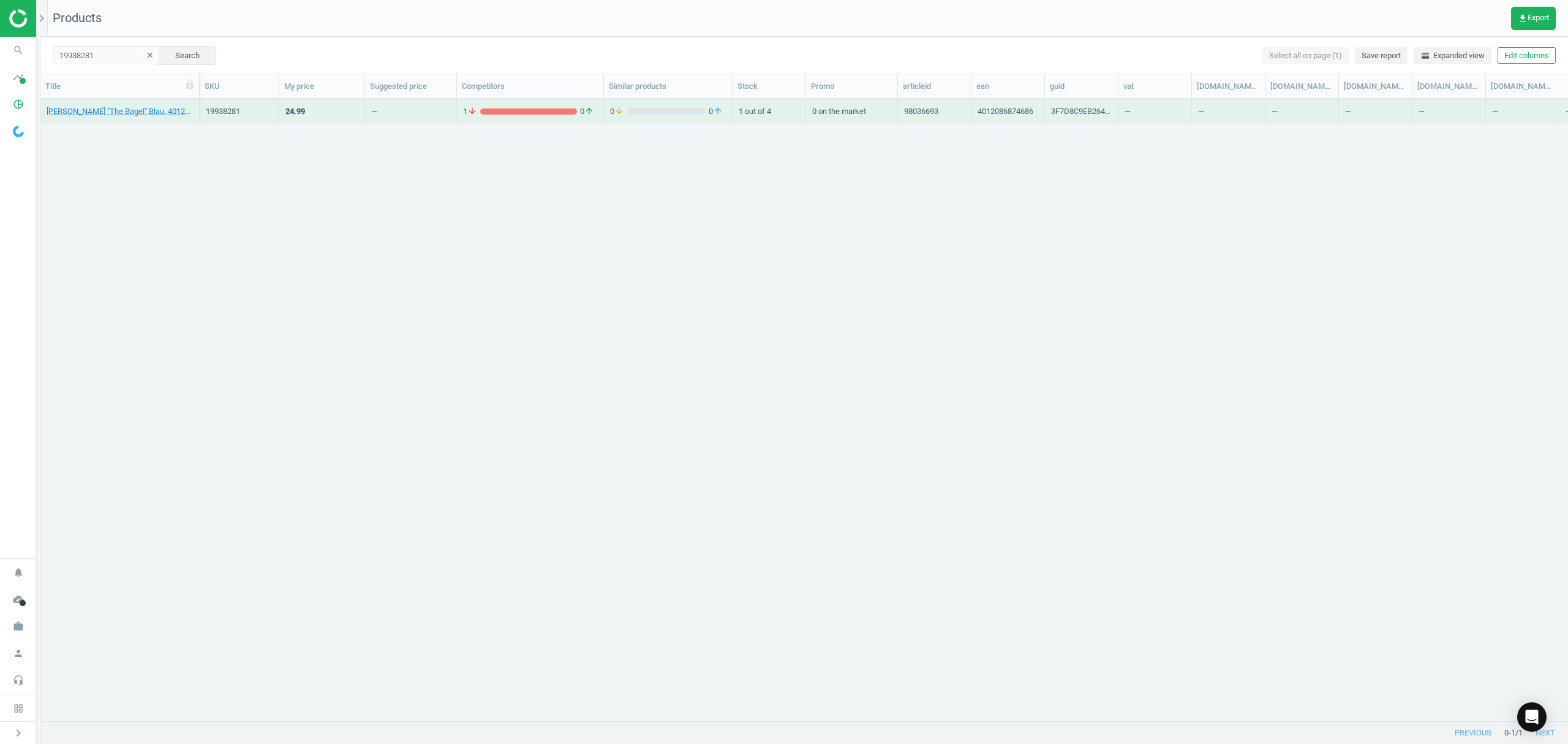
click at [105, 105] on div "[PERSON_NAME] "The Bagel" Blau, 4012086874686" at bounding box center [119, 110] width 146 height 21
click at [105, 112] on link "[PERSON_NAME] "The Bagel" Blau, 4012086874686" at bounding box center [119, 112] width 146 height 11
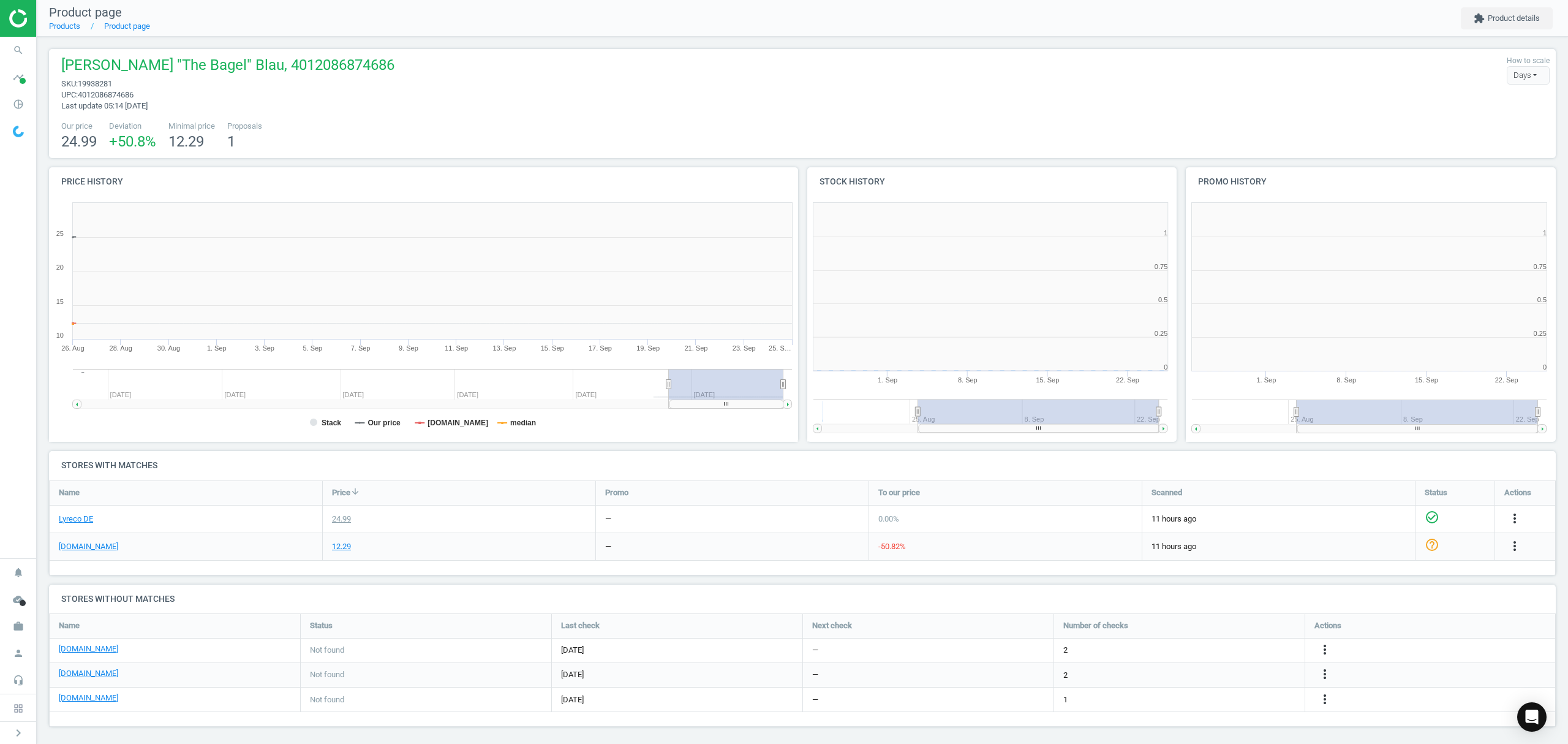
scroll to position [270, 768]
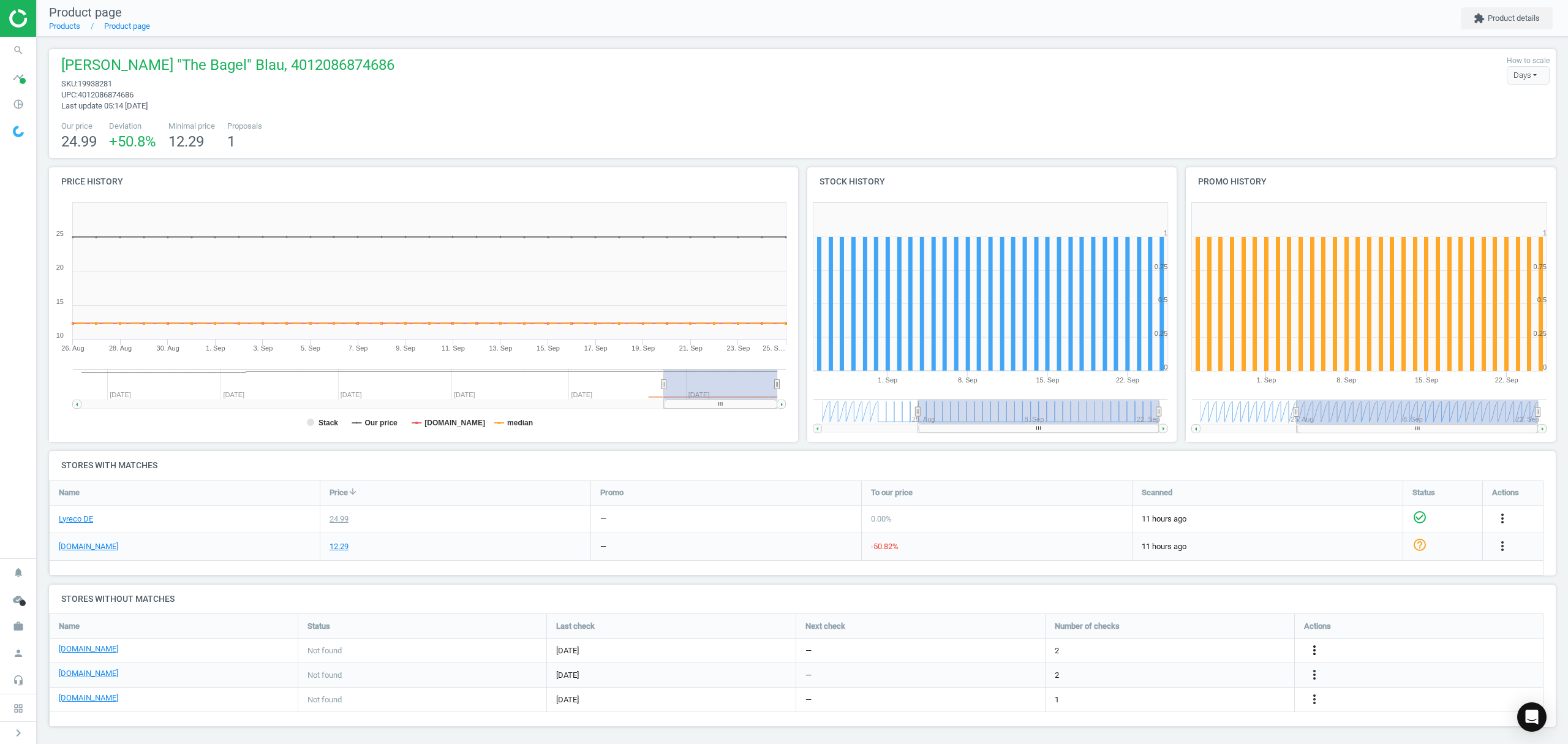
click at [1315, 646] on icon "more_vert" at bounding box center [1314, 650] width 15 height 15
click at [1206, 648] on link "Edit URL/product option" at bounding box center [1218, 650] width 168 height 19
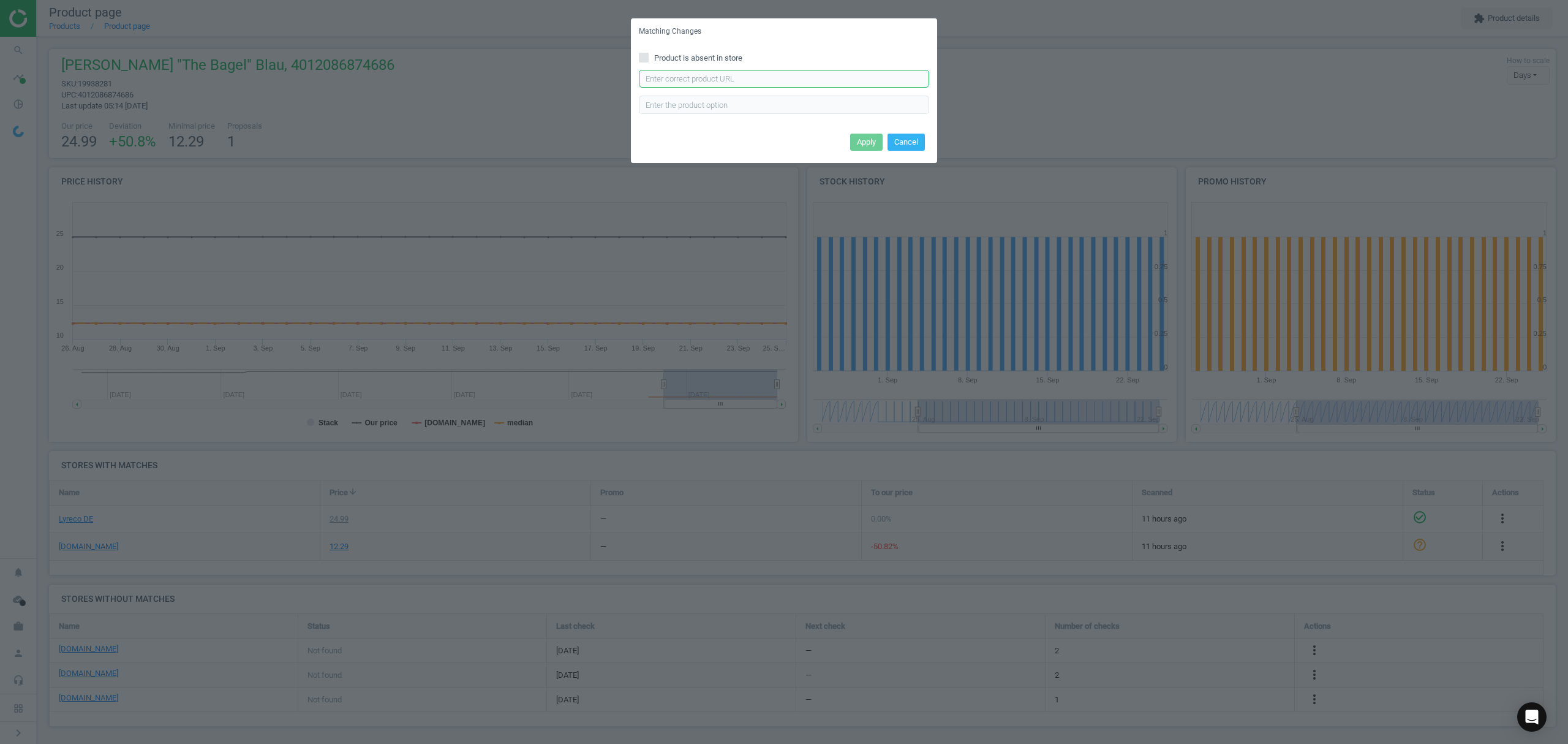
click at [836, 85] on input "text" at bounding box center [784, 79] width 290 height 19
paste input "[URL][DOMAIN_NAME]"
type input "[URL][DOMAIN_NAME]"
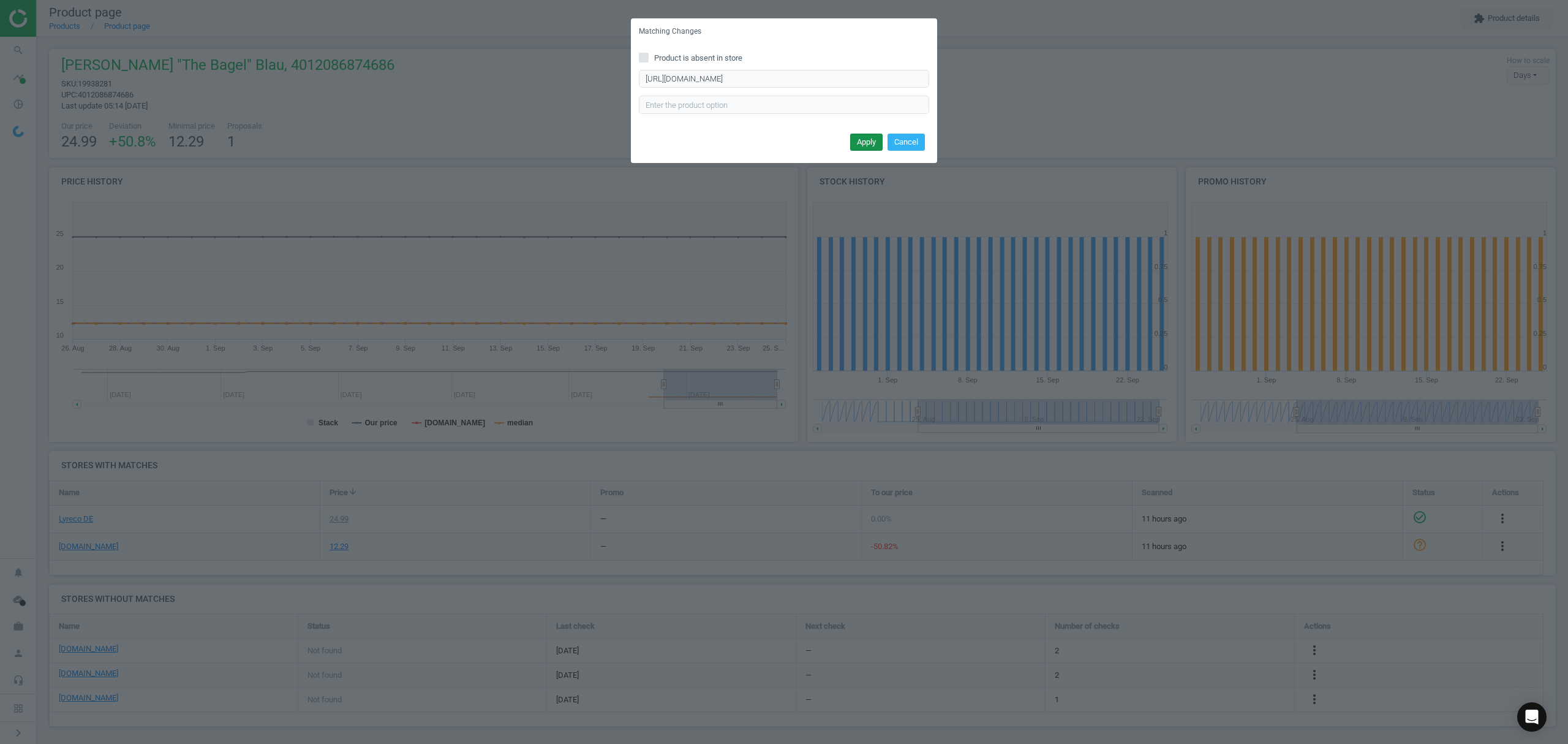
click at [869, 134] on button "Apply" at bounding box center [866, 142] width 33 height 17
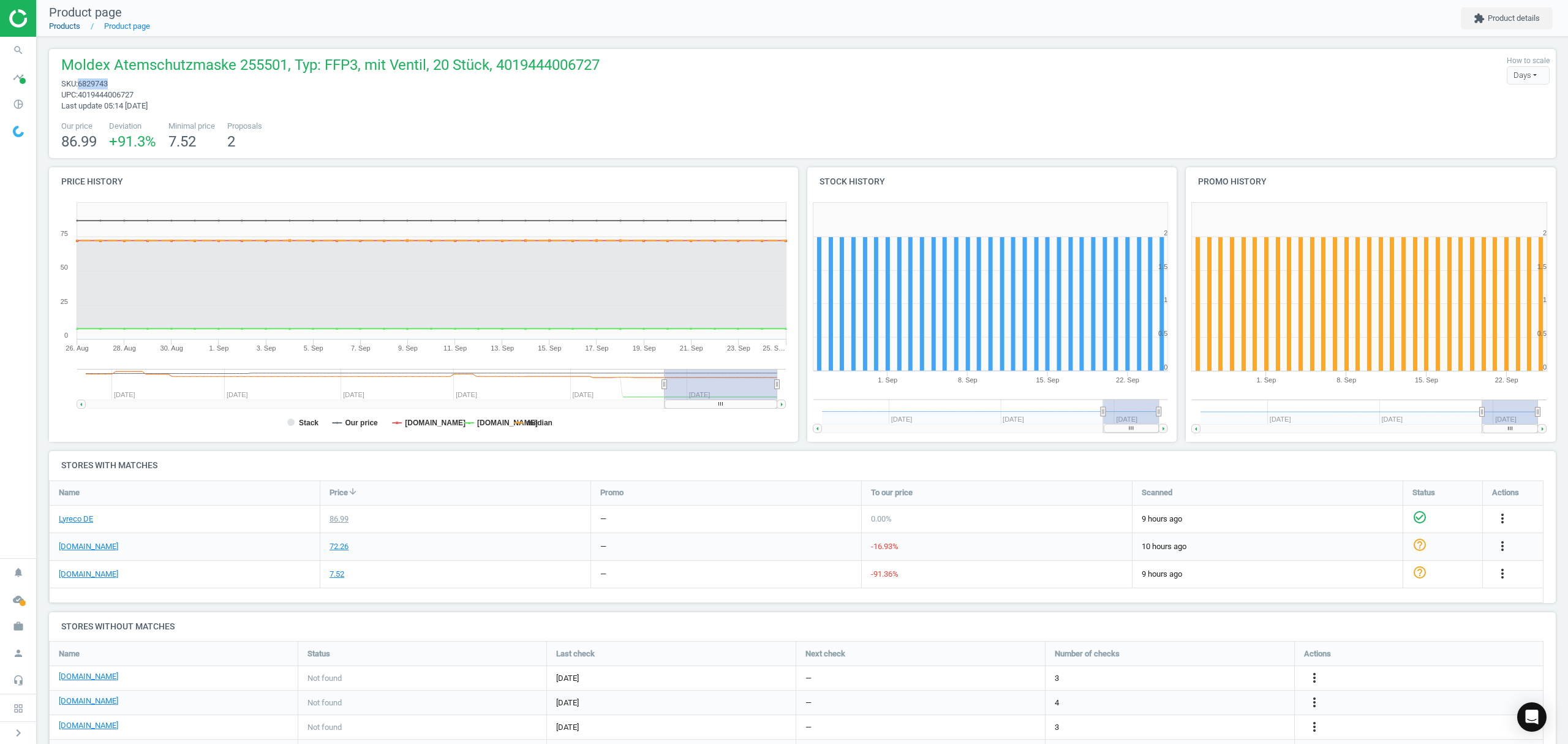
click at [66, 28] on link "Products" at bounding box center [64, 26] width 31 height 9
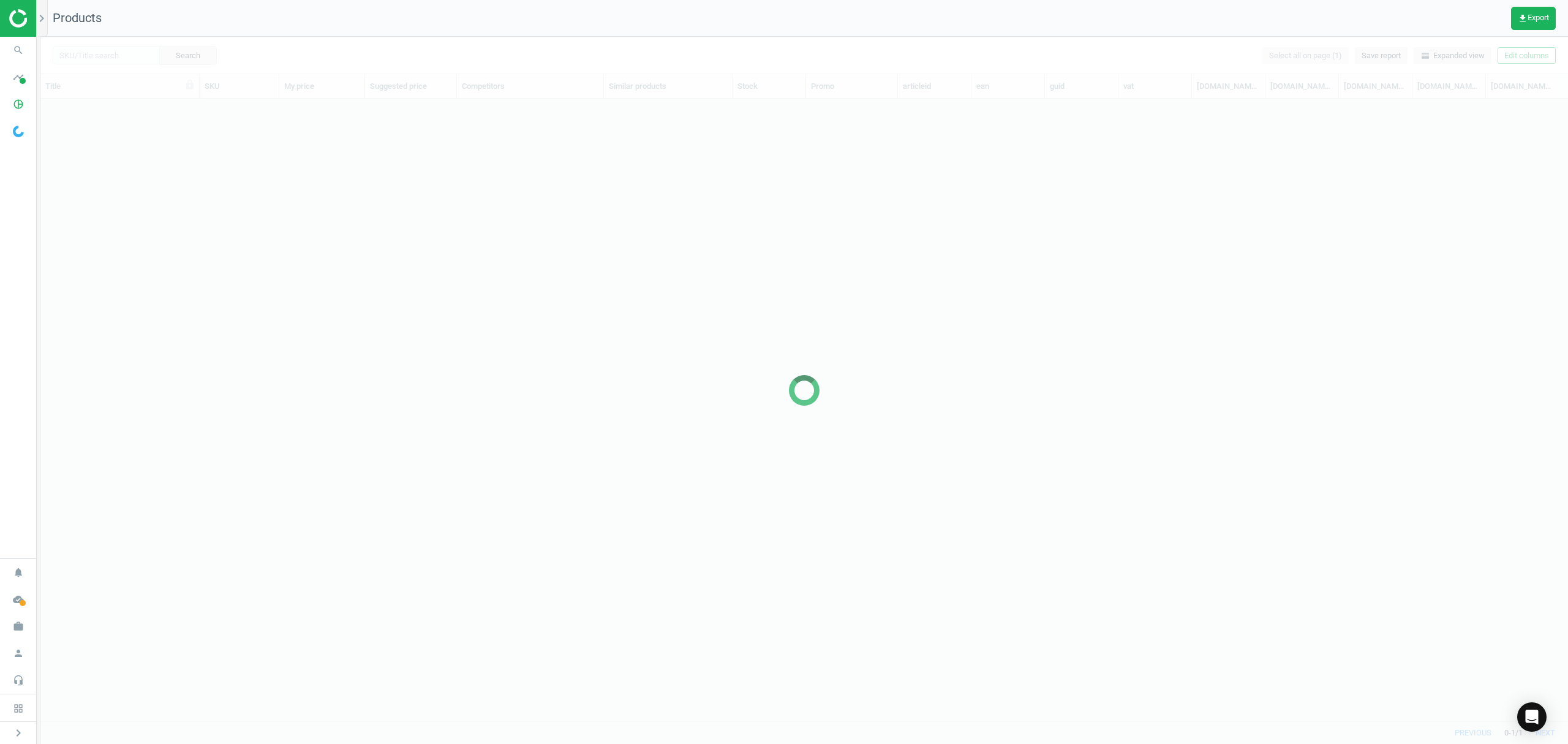
scroll to position [597, 1515]
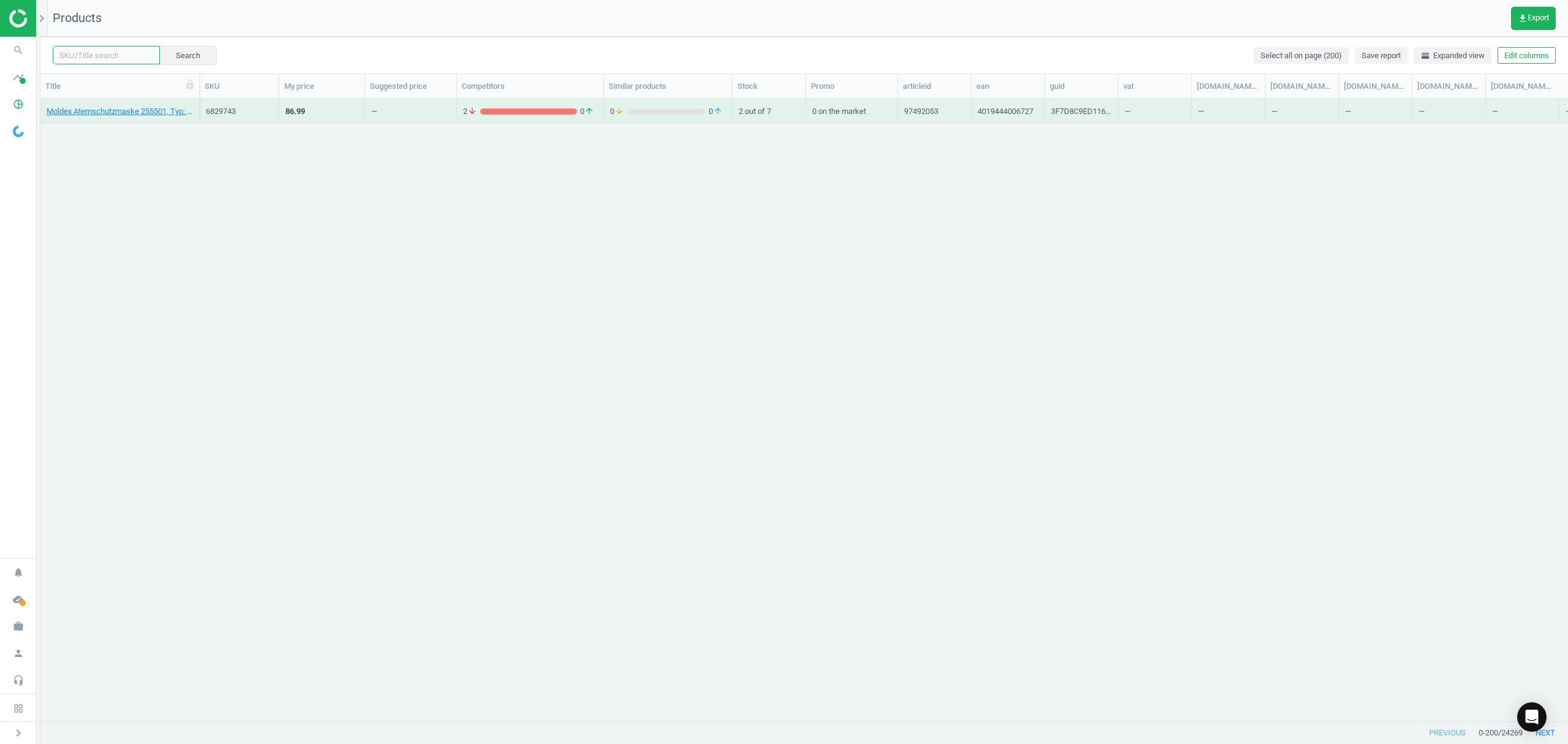
click at [98, 51] on input "text" at bounding box center [106, 55] width 107 height 19
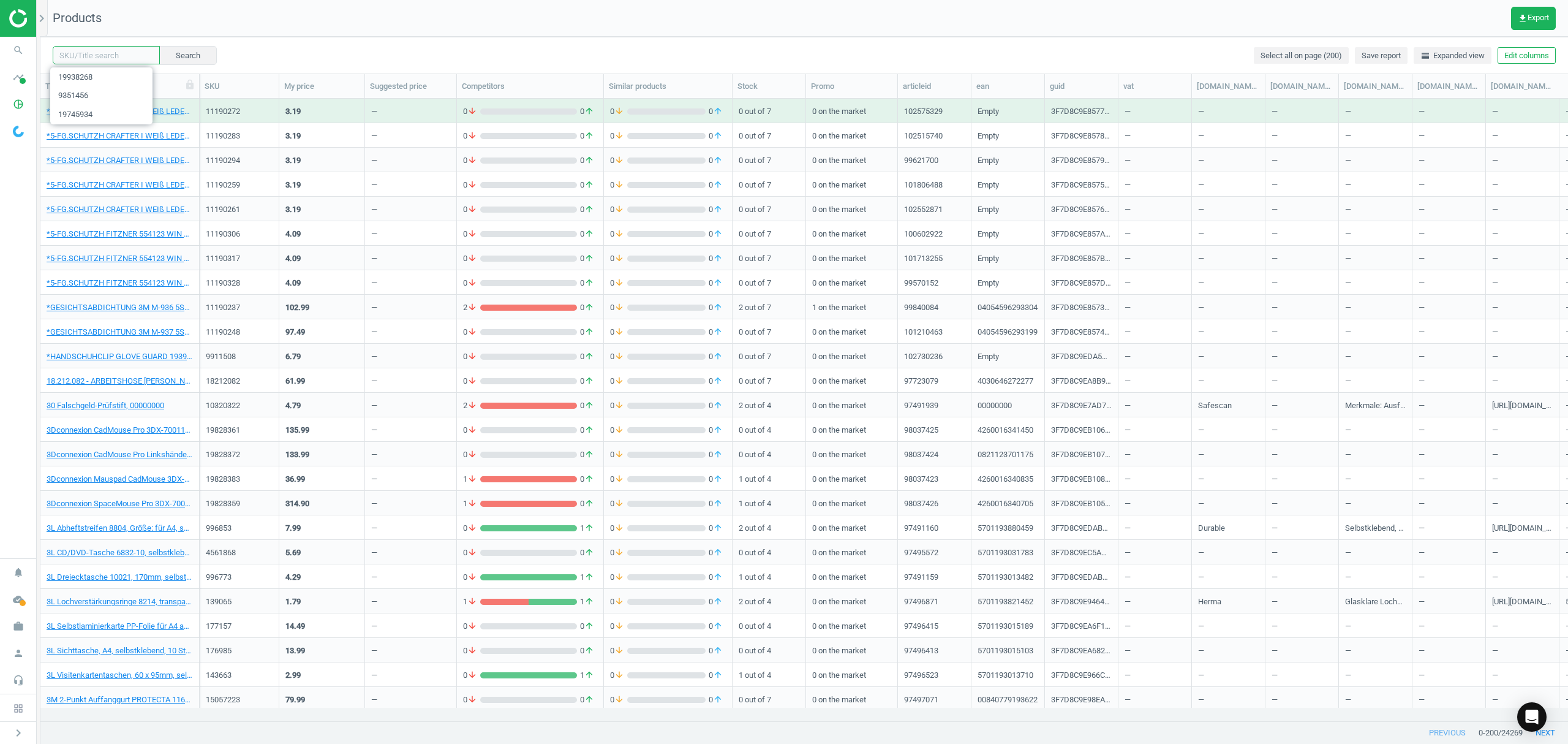
paste input "19938279"
type input "19938279"
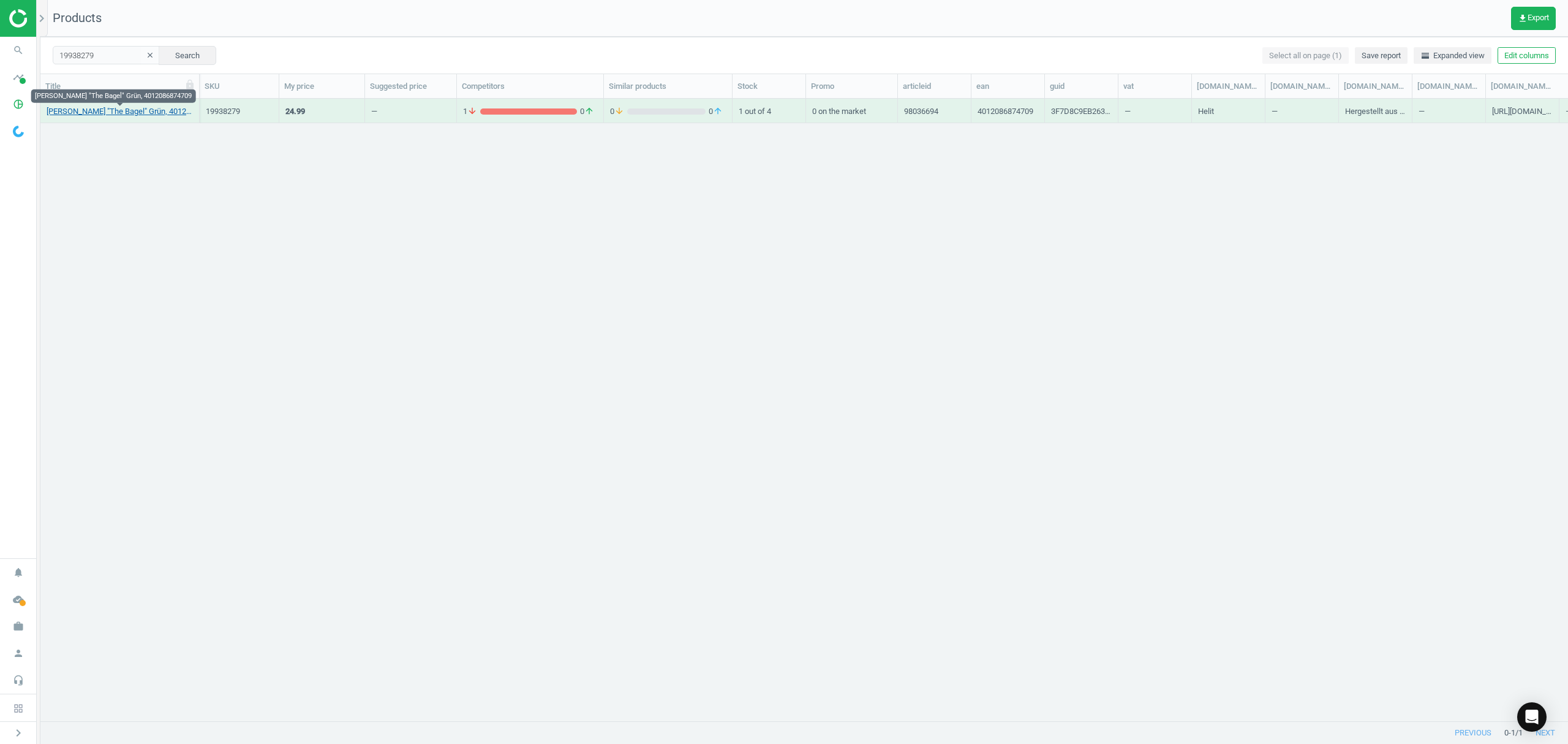
click at [143, 115] on link "Helit Klebebandabroller "The Bagel" Grün, 4012086874709" at bounding box center [119, 112] width 146 height 11
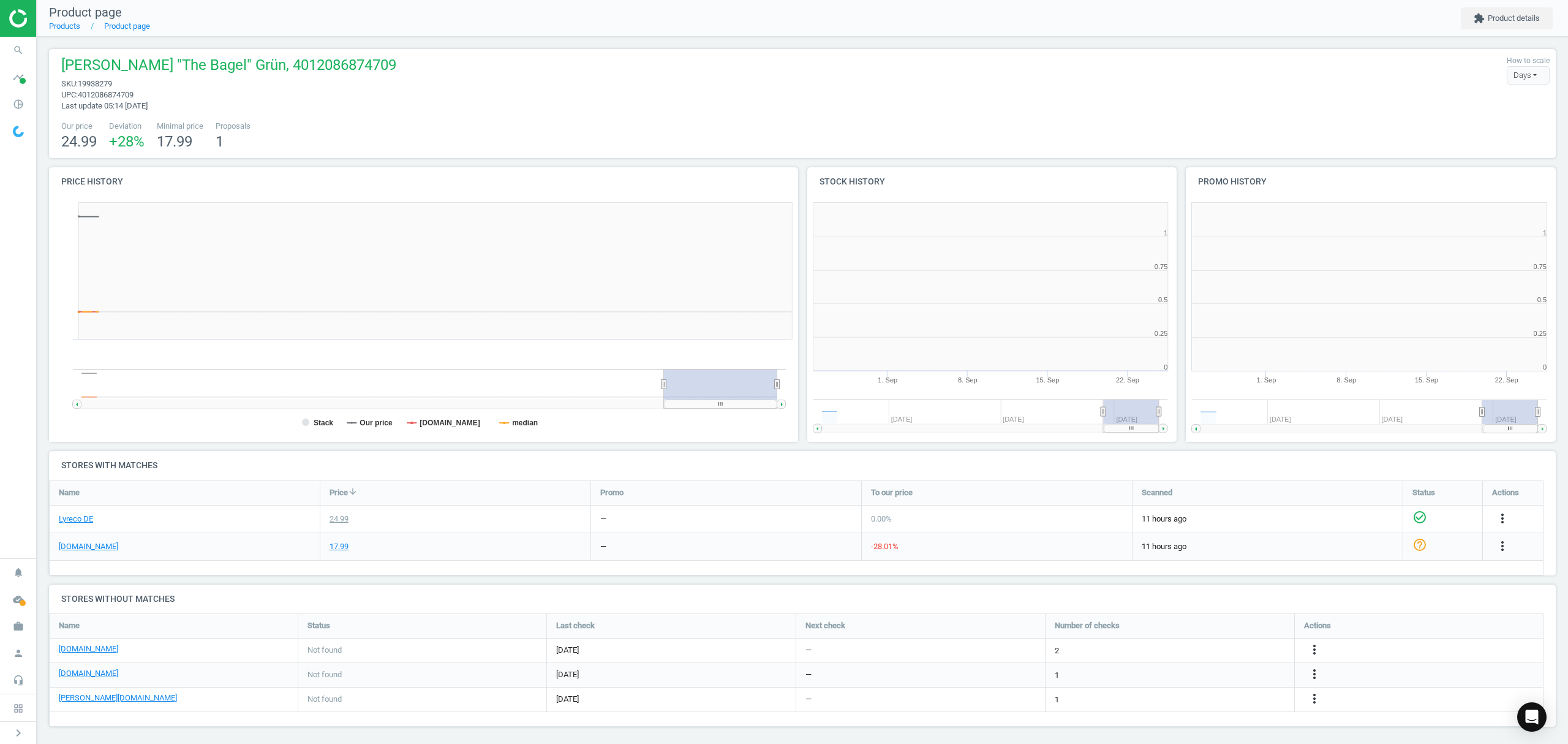
scroll to position [270, 768]
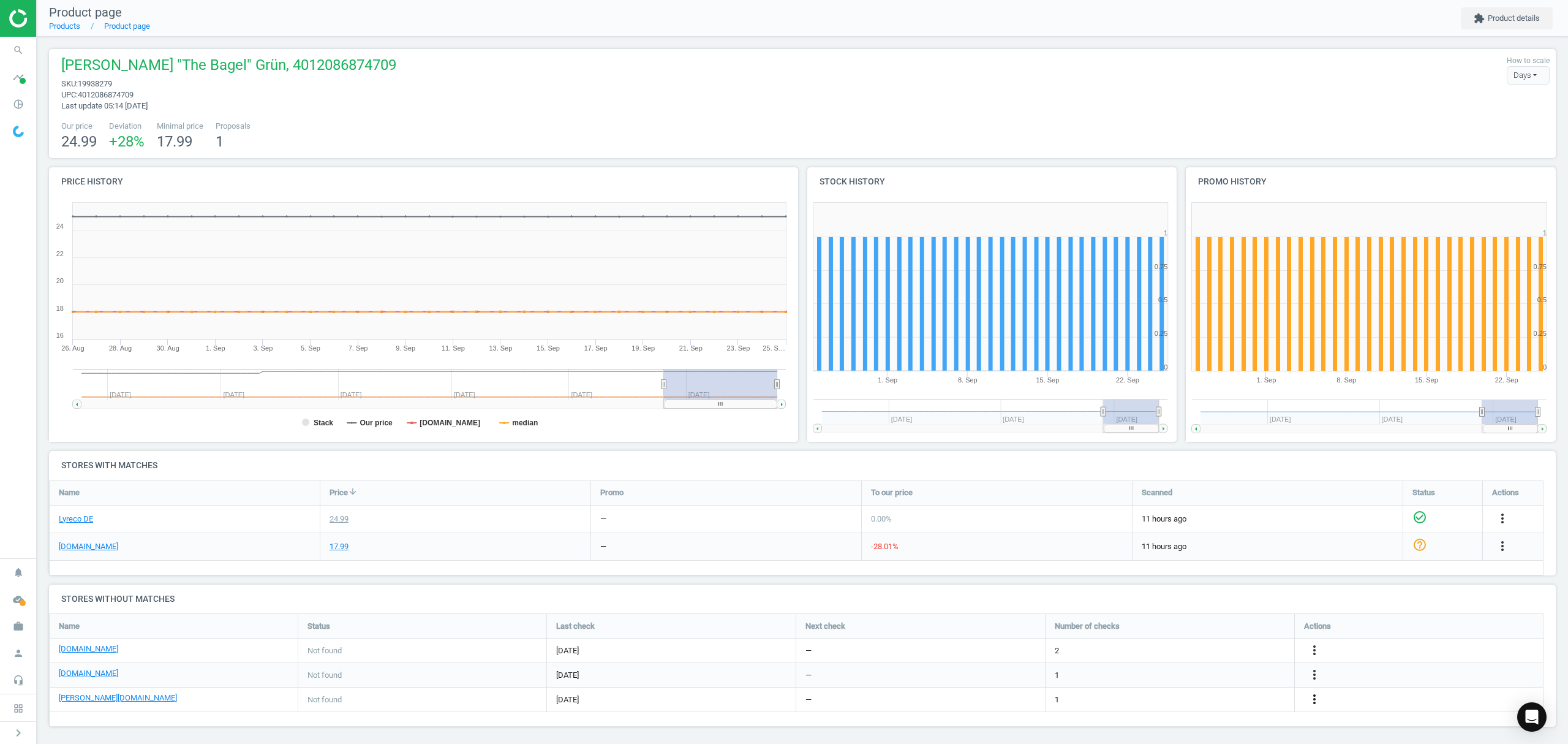
click at [1316, 697] on icon "more_vert" at bounding box center [1314, 699] width 15 height 15
click at [1189, 697] on link "Edit URL/product option" at bounding box center [1218, 700] width 168 height 19
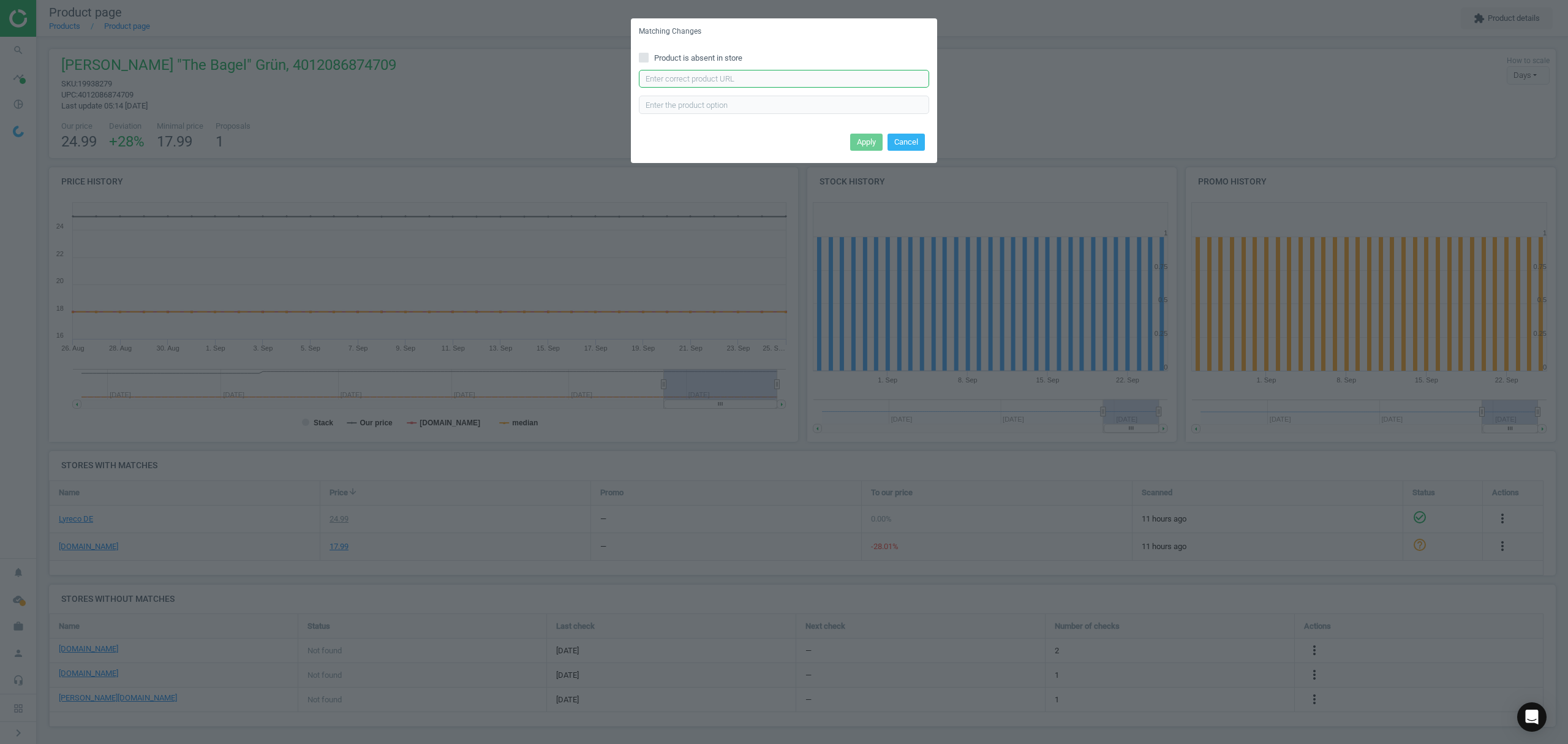
click at [687, 79] on input "text" at bounding box center [784, 79] width 290 height 19
paste input "https://www.otto-office.com/de/helit-Klebebandabroller-the-bagel/376742/p"
type input "https://www.otto-office.com/de/helit-Klebebandabroller-the-bagel/376742/p"
click at [679, 107] on input "text" at bounding box center [784, 105] width 290 height 19
type input "GN"
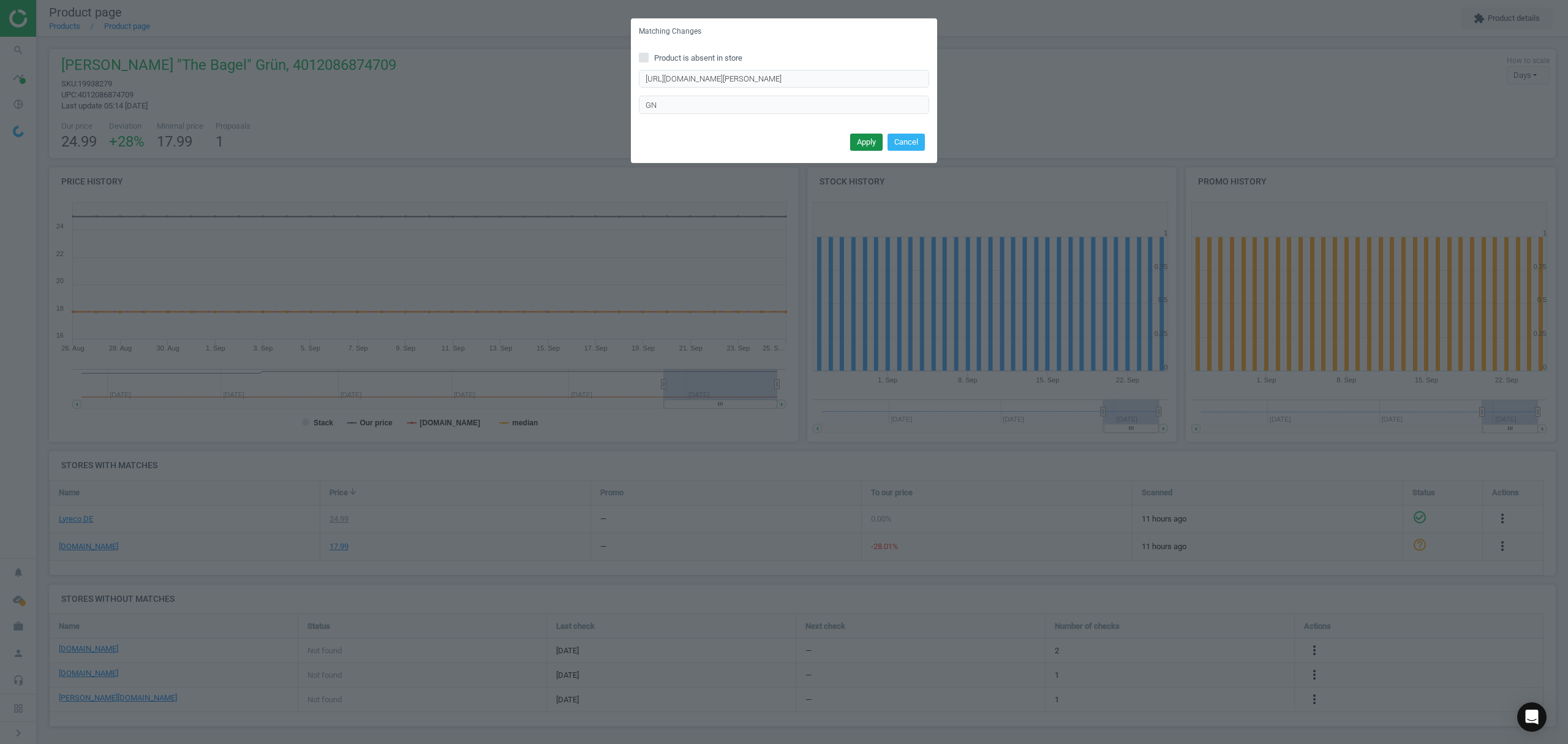
click at [860, 137] on button "Apply" at bounding box center [866, 142] width 33 height 17
